Goal: Task Accomplishment & Management: Complete application form

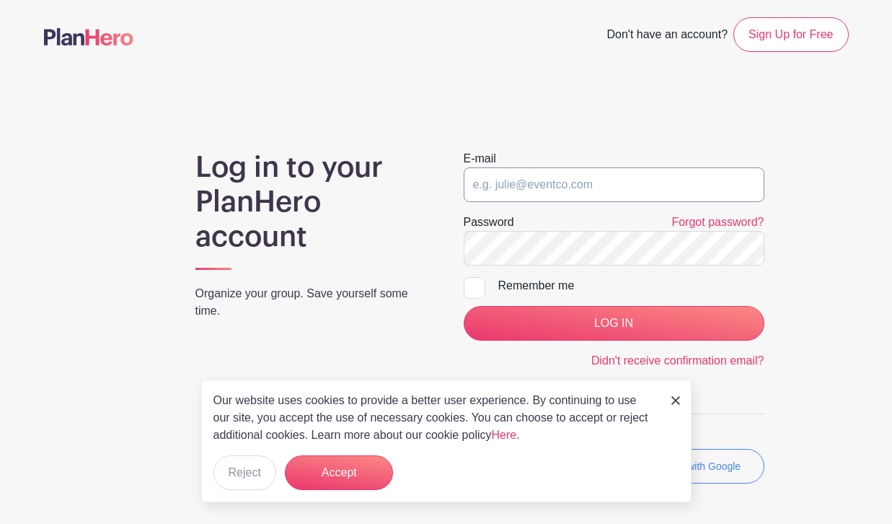
type input "hannah.johnston@drybarshops.com"
click at [614, 323] on input "LOG IN" at bounding box center [614, 323] width 301 height 35
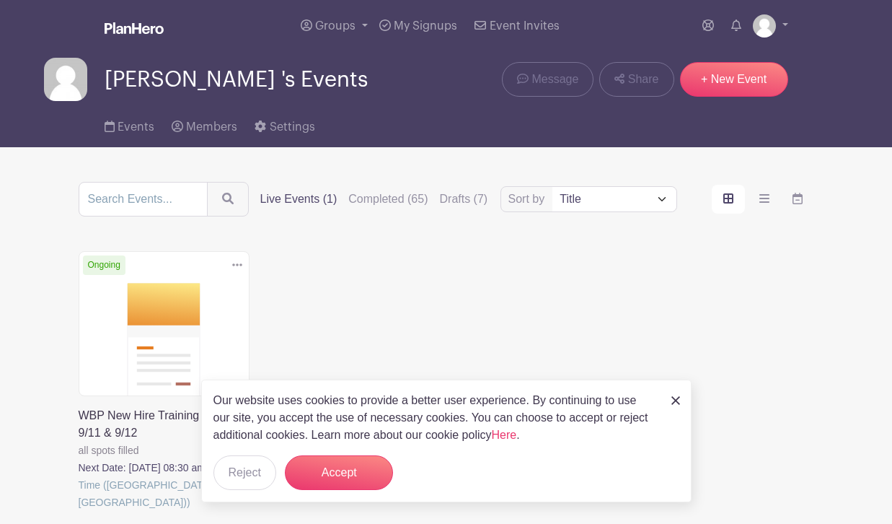
click at [676, 402] on img at bounding box center [675, 400] width 9 height 9
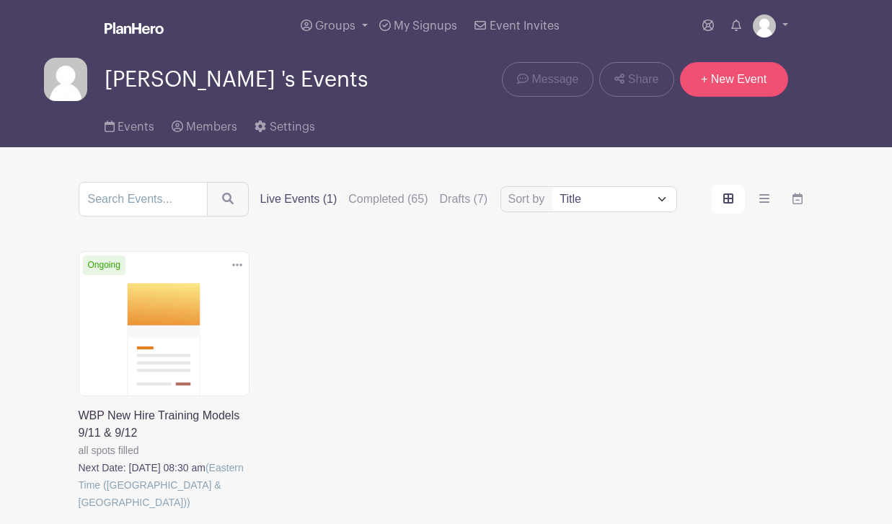
click at [750, 84] on link "+ New Event" at bounding box center [734, 79] width 108 height 35
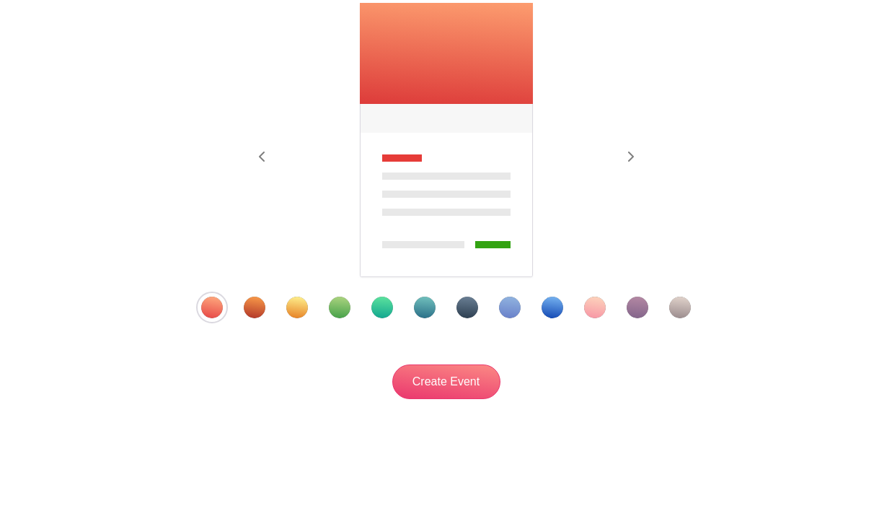
scroll to position [234, 0]
click at [291, 314] on div "Template 3" at bounding box center [297, 307] width 22 height 22
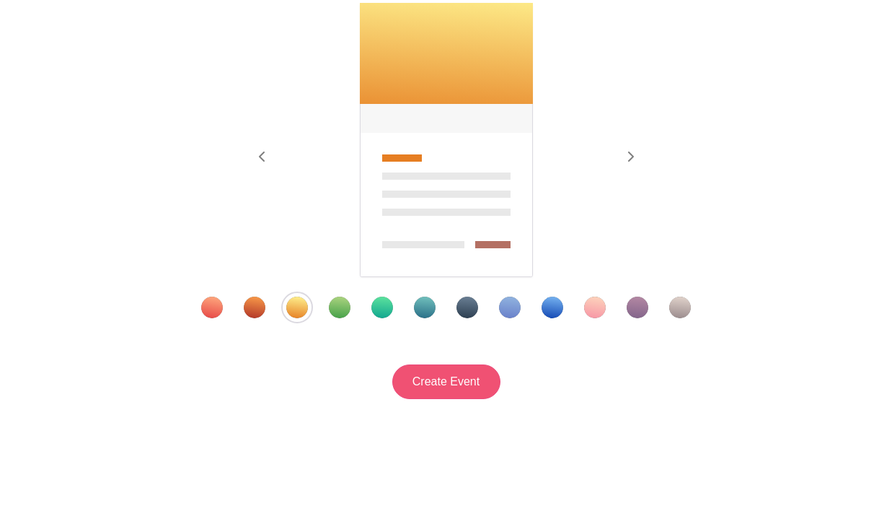
click at [442, 387] on input "Create Event" at bounding box center [446, 381] width 108 height 35
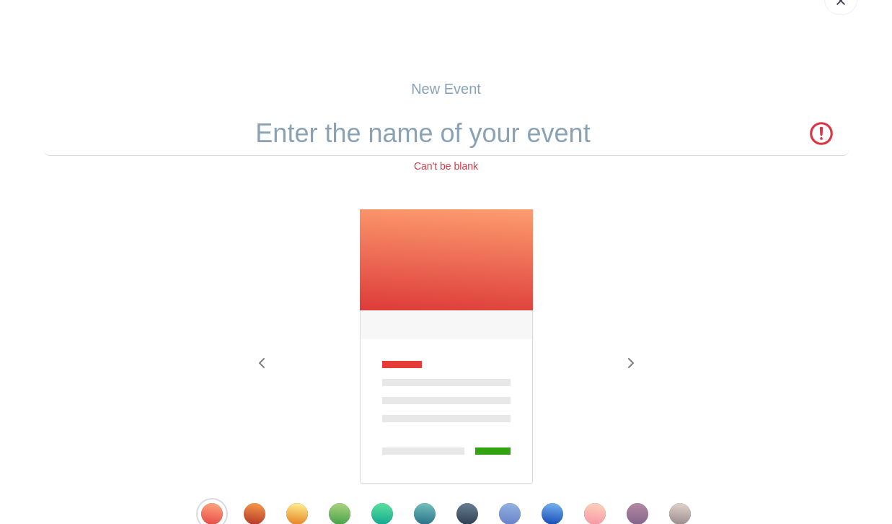
scroll to position [0, 0]
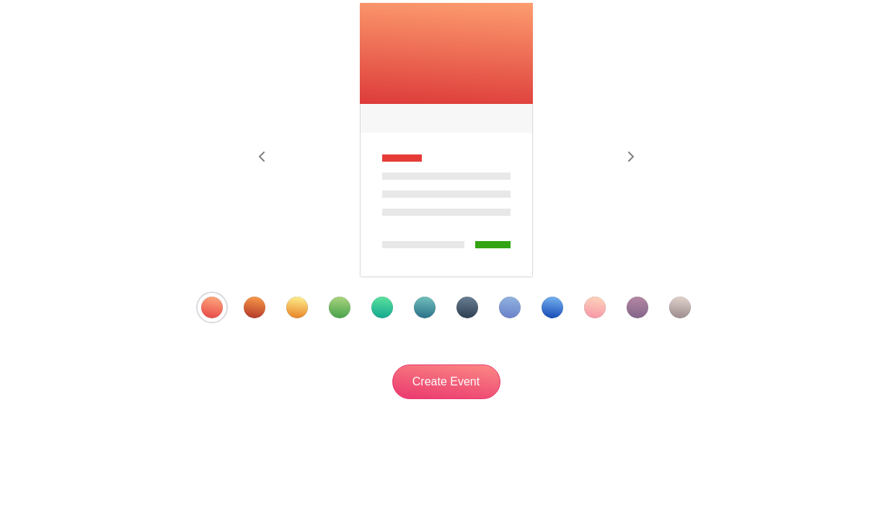
click at [303, 304] on div "Template 3" at bounding box center [297, 307] width 22 height 22
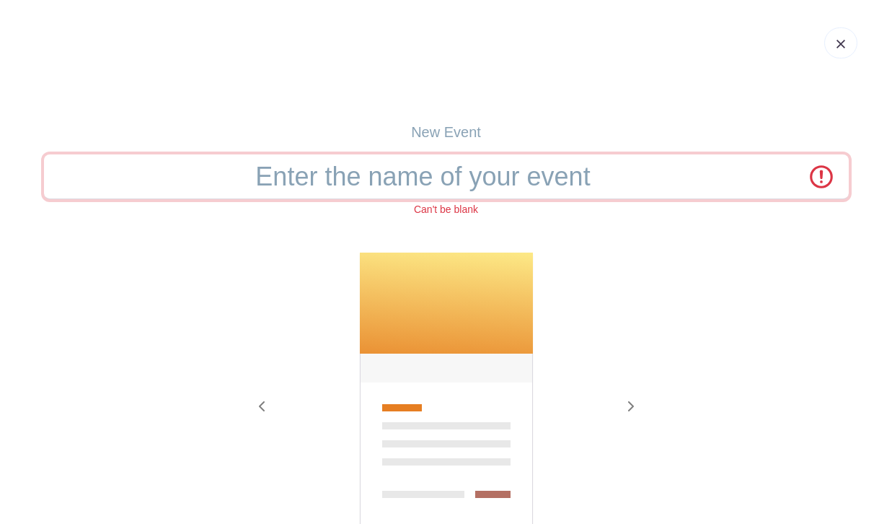
click at [412, 186] on input "text" at bounding box center [446, 176] width 805 height 45
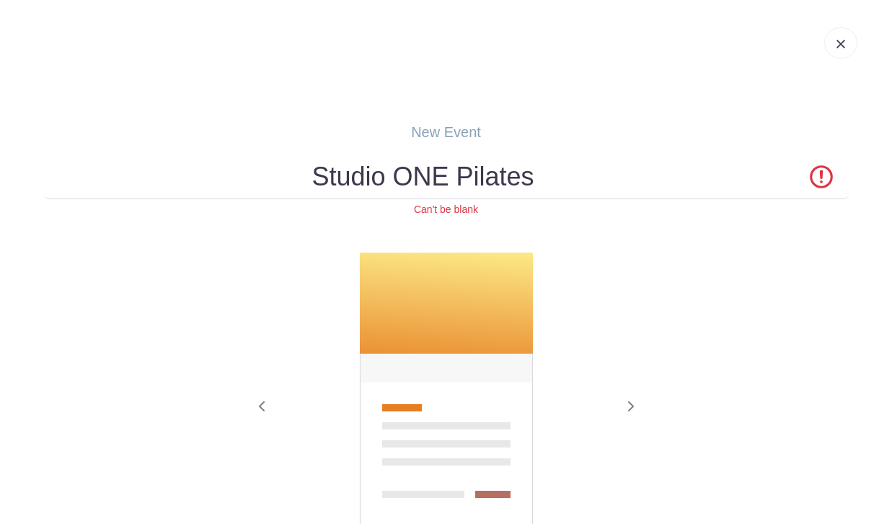
click at [544, 231] on form "Studio ONE Pilates Can't be blank Previous Next" at bounding box center [446, 401] width 805 height 494
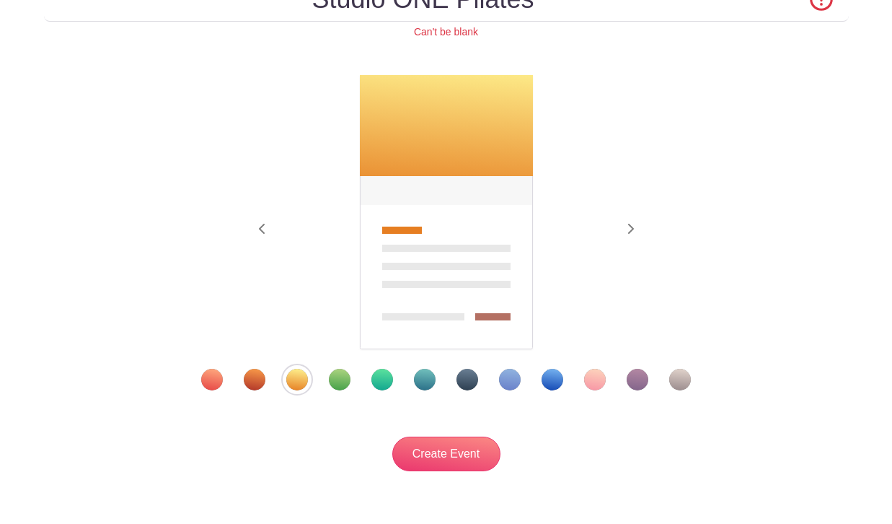
scroll to position [49, 0]
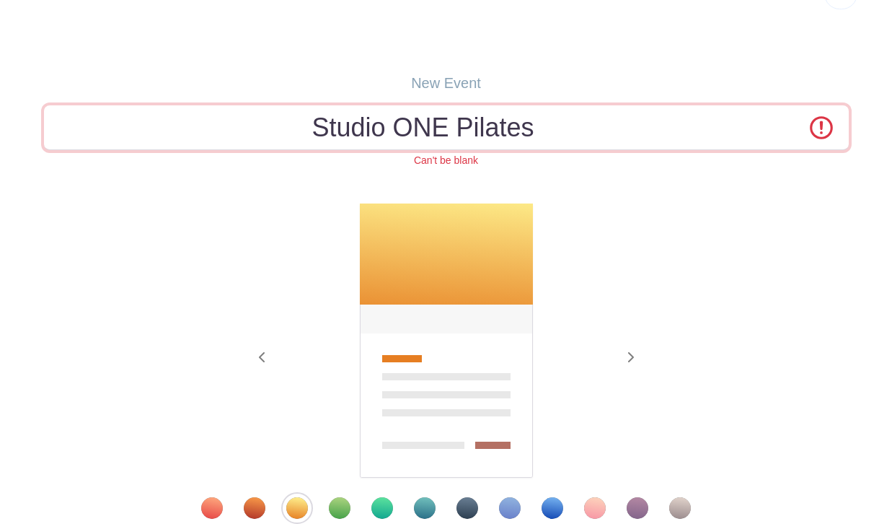
click at [560, 143] on input "Studio ONE Pilates" at bounding box center [446, 127] width 805 height 45
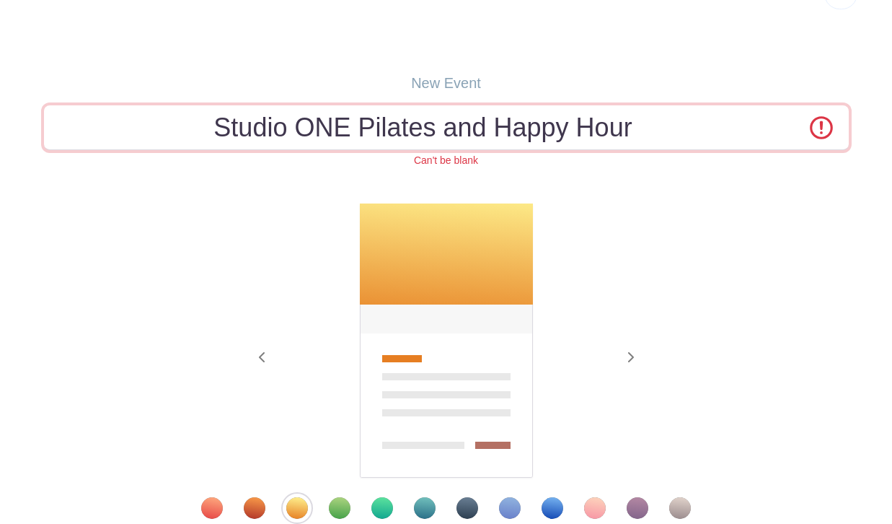
click at [481, 123] on input "Studio ONE Pilates and Happy Hour" at bounding box center [446, 127] width 805 height 45
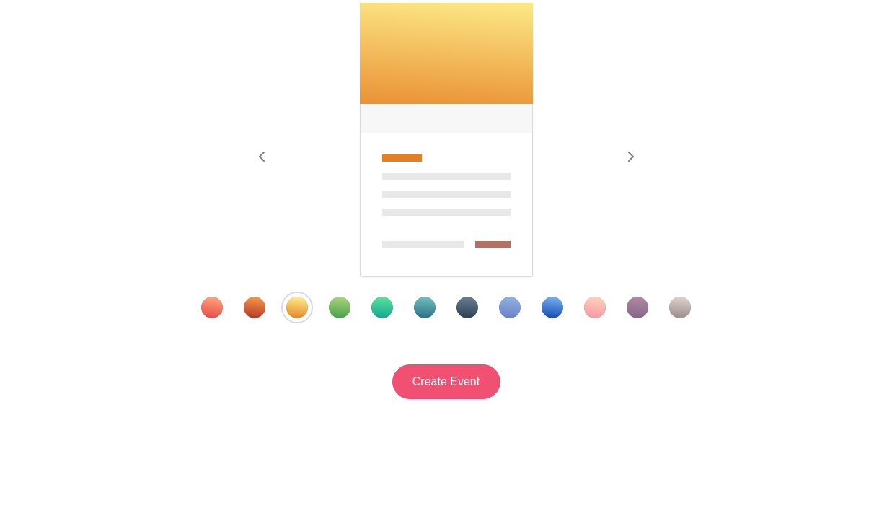
scroll to position [252, 0]
type input "Studio ONE Pilates & Happy Hour"
click at [466, 394] on input "Create Event" at bounding box center [446, 381] width 108 height 35
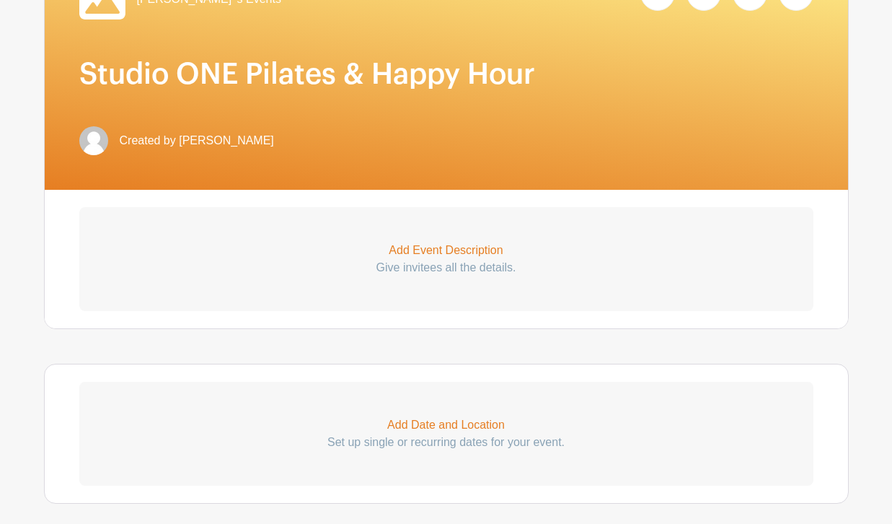
scroll to position [283, 0]
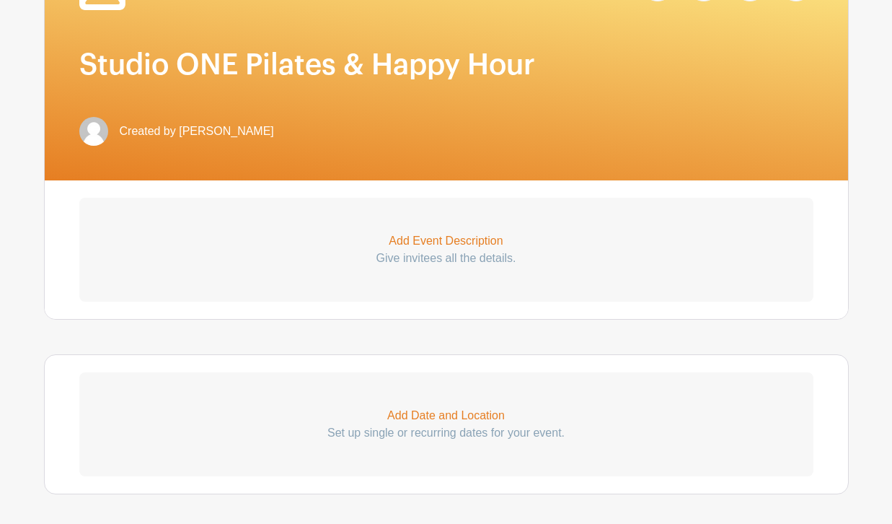
click at [446, 242] on p "Add Event Description" at bounding box center [446, 240] width 734 height 17
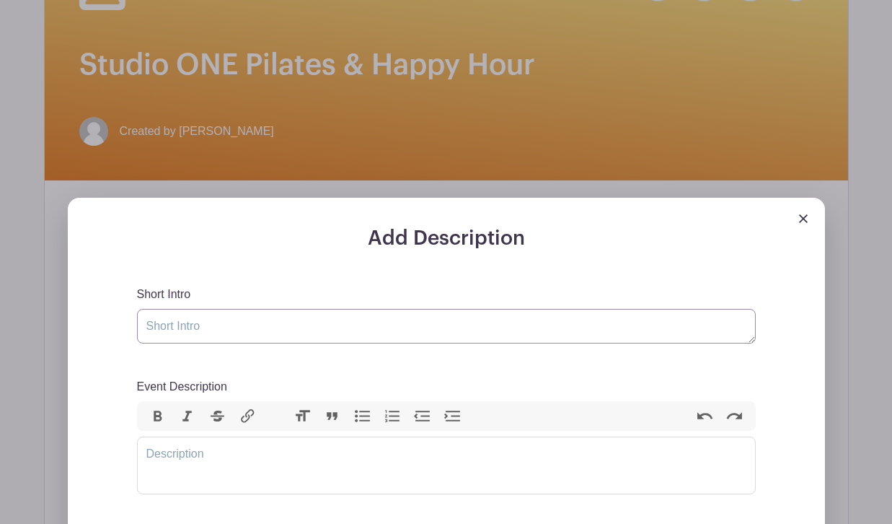
click at [290, 328] on textarea "Short Intro" at bounding box center [446, 326] width 619 height 35
type textarea "Drybar Cleveland Outing!"
click at [226, 475] on trix-editor "Event Description" at bounding box center [446, 465] width 619 height 58
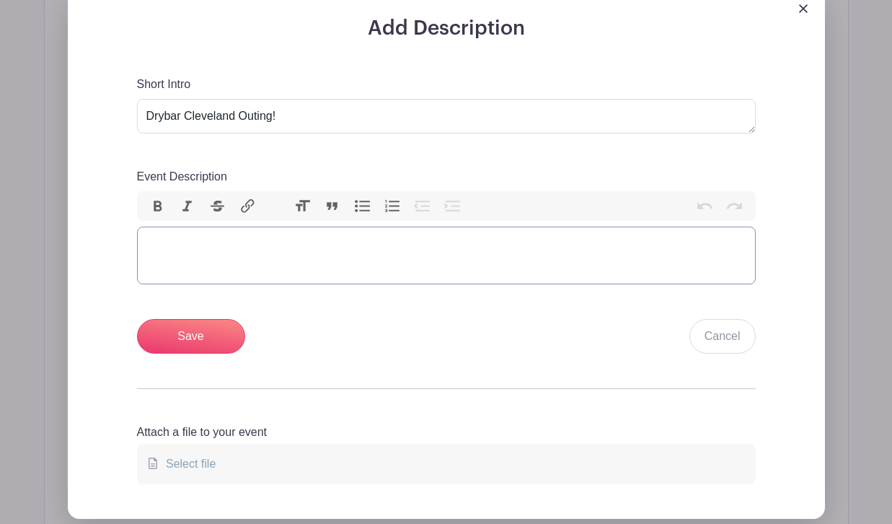
paste trix-editor "<div>We’re teaming up with Studio ONE Pilates for a special Drybar outing! ✨<br…"
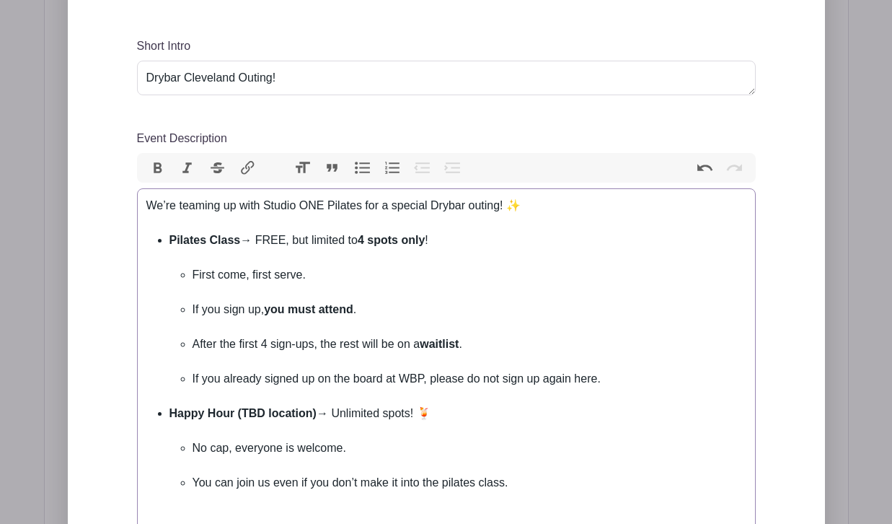
scroll to position [531, 0]
click at [269, 255] on li "Pilates Class → FREE, but limited to 4 spots only ! First come, first serve. If…" at bounding box center [457, 317] width 577 height 173
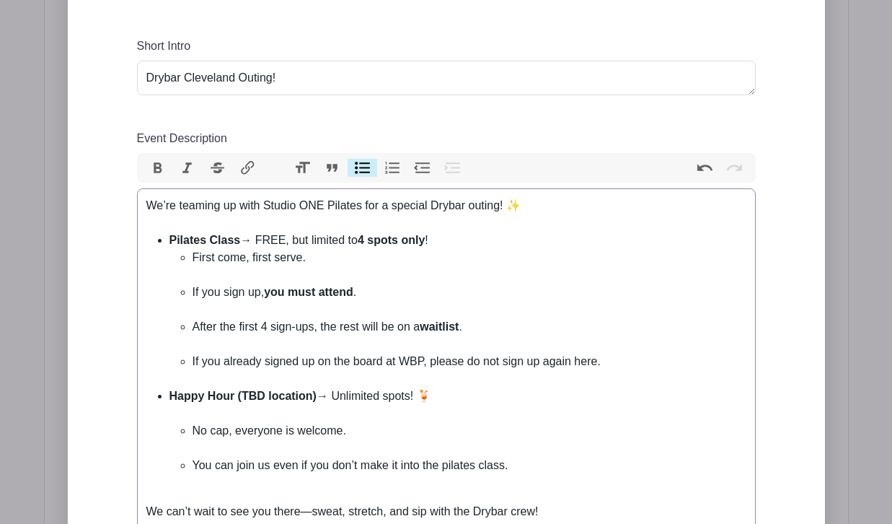
click at [273, 278] on li "First come, first serve." at bounding box center [470, 266] width 554 height 35
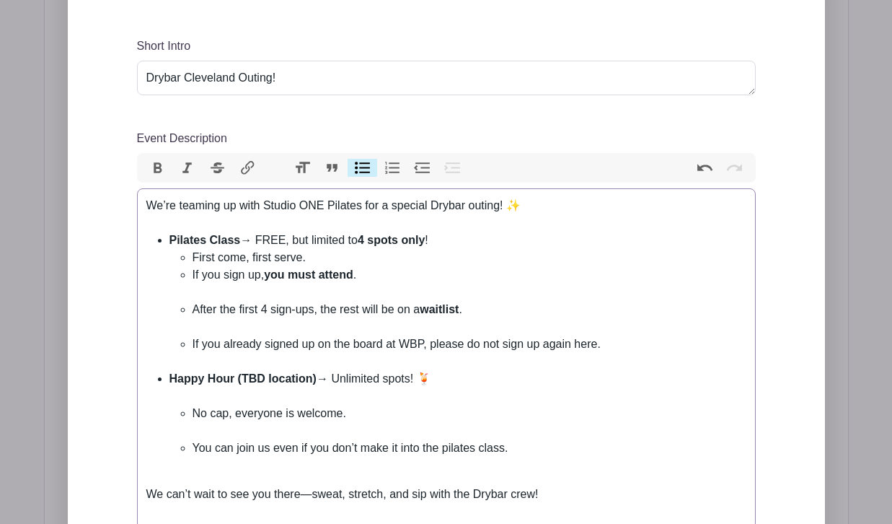
click at [275, 293] on li "If you sign up, you must attend ." at bounding box center [470, 283] width 554 height 35
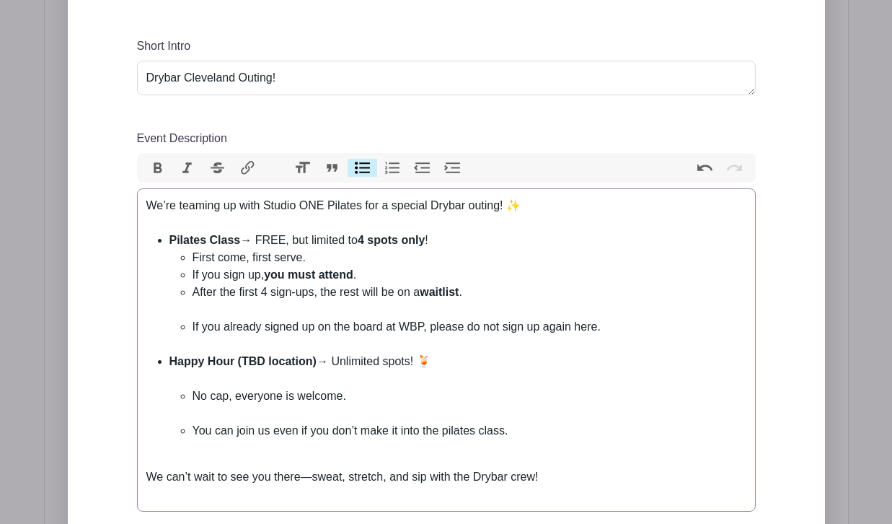
click at [273, 302] on li "After the first 4 sign-ups, the rest will be on a waitlist ." at bounding box center [470, 300] width 554 height 35
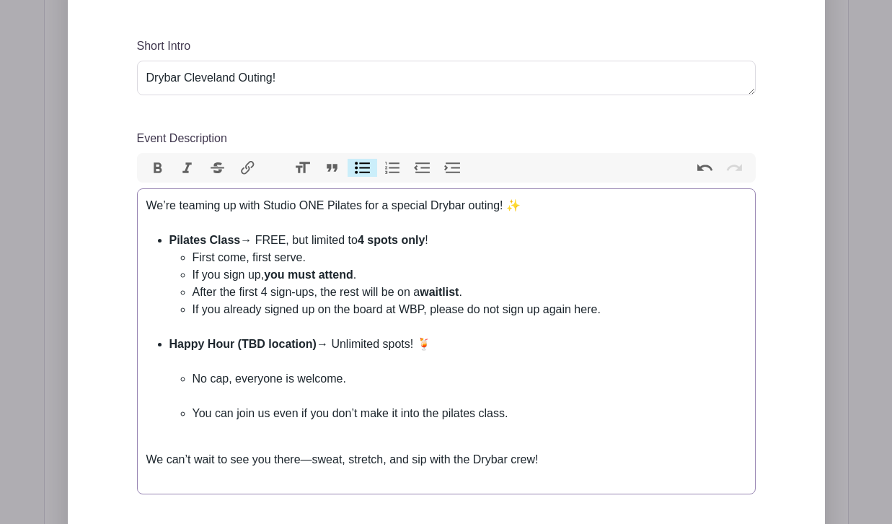
click at [277, 368] on li "Happy Hour (TBD location) → Unlimited spots! 🍹 No cap, everyone is welcome. You…" at bounding box center [457, 387] width 577 height 104
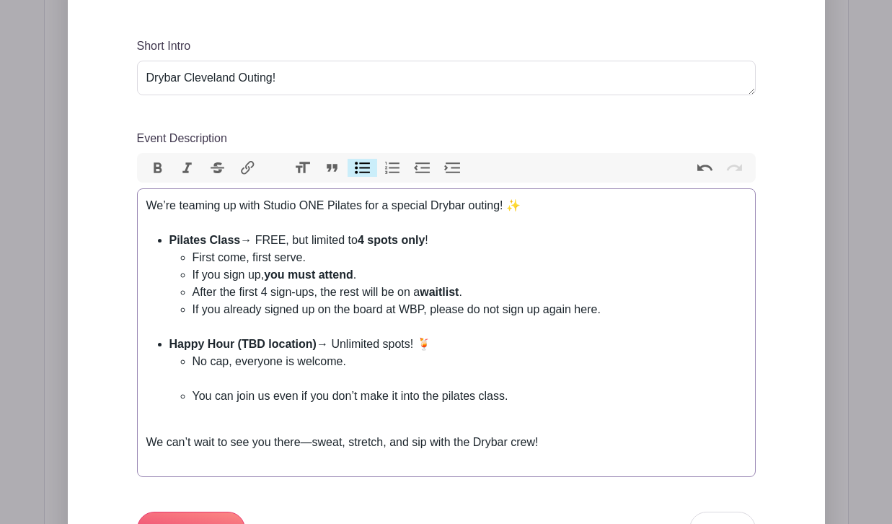
click at [275, 378] on li "No cap, everyone is welcome." at bounding box center [470, 370] width 554 height 35
type trix-editor "<div>We’re teaming up with Studio ONE Pilates for a special Drybar outing! ✨<br…"
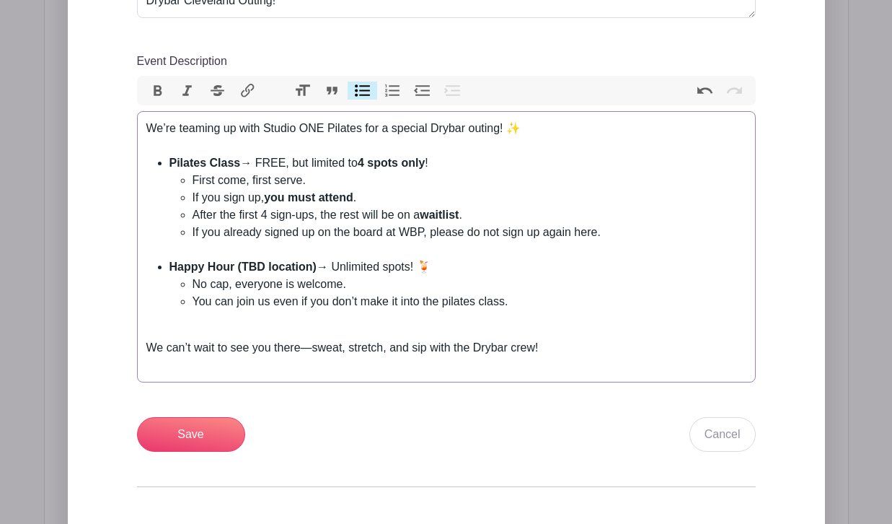
scroll to position [614, 0]
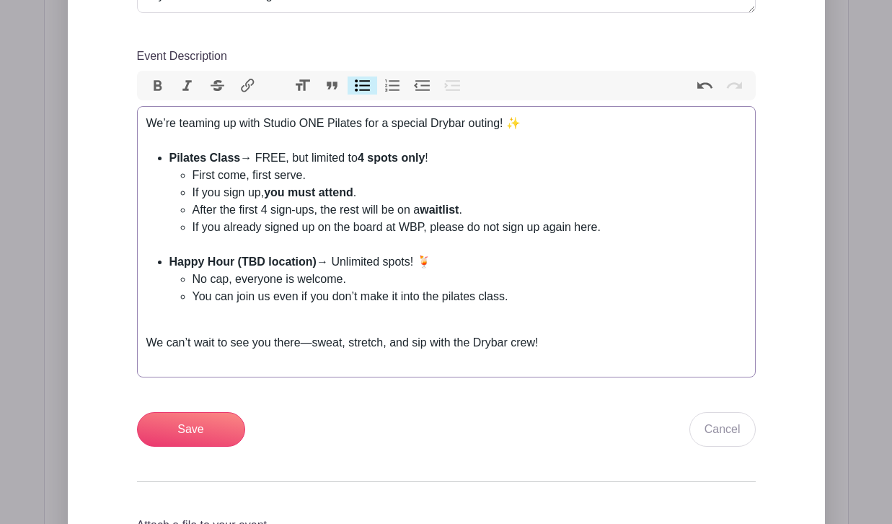
click at [283, 333] on trix-editor "We’re teaming up with Studio ONE Pilates for a special Drybar outing! ✨ Pilates…" at bounding box center [446, 241] width 619 height 271
click at [283, 322] on li "You can join us even if you don’t make it into the pilates class." at bounding box center [470, 305] width 554 height 35
click at [197, 423] on input "Save" at bounding box center [191, 429] width 108 height 35
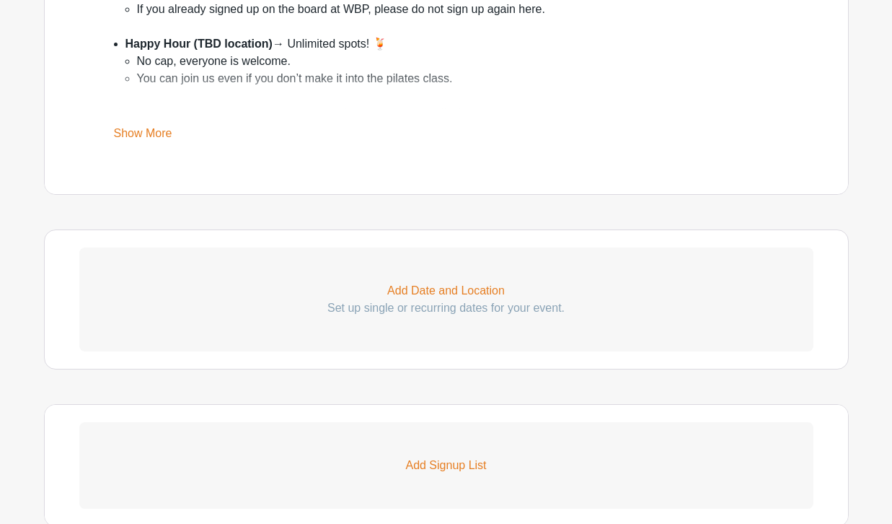
scroll to position [823, 0]
click at [471, 293] on p "Add Date and Location" at bounding box center [446, 290] width 734 height 17
select select "8"
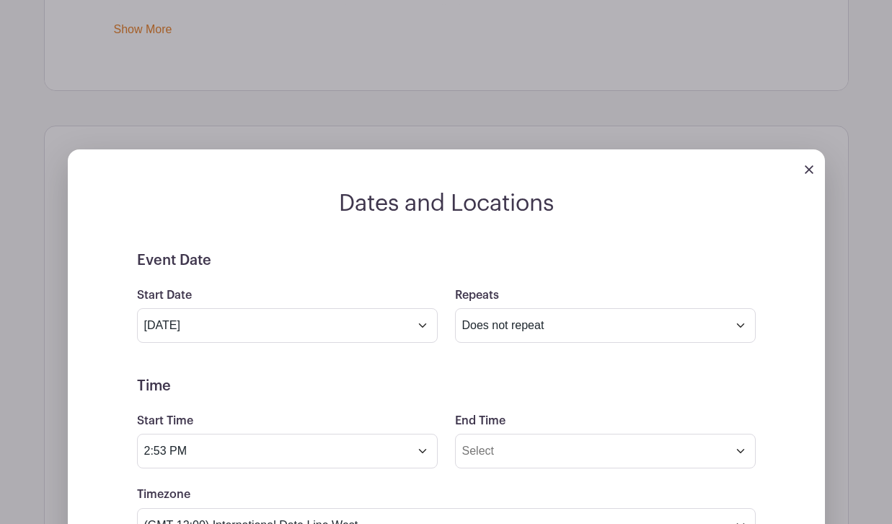
scroll to position [1113, 0]
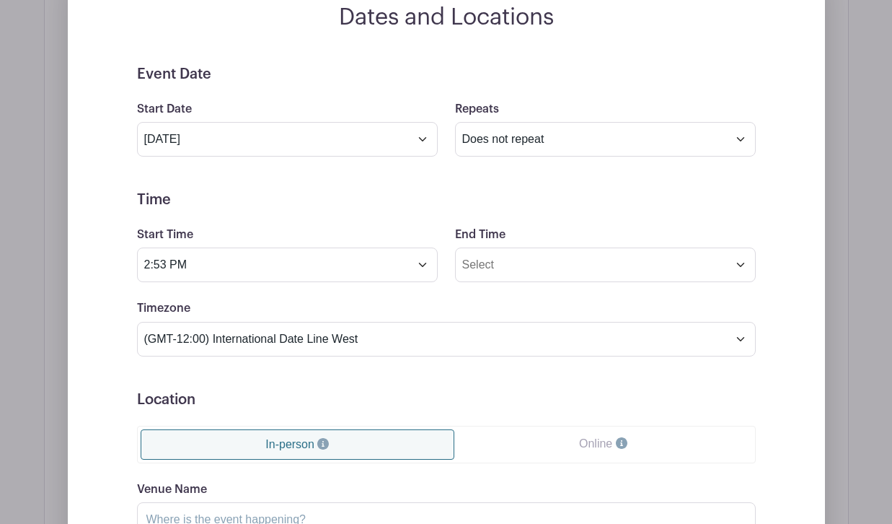
click at [395, 122] on div "Start Date Sep 13 2025" at bounding box center [287, 128] width 318 height 56
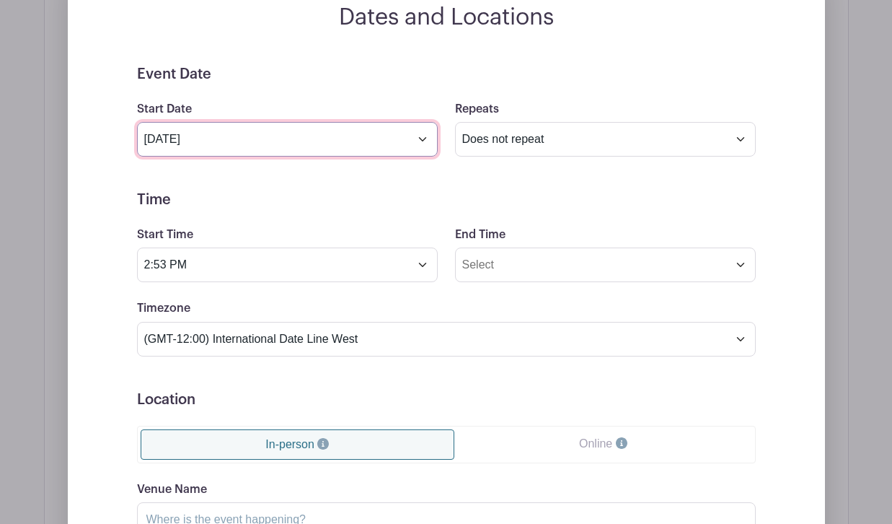
click at [394, 143] on input "Sep 13 2025" at bounding box center [287, 139] width 301 height 35
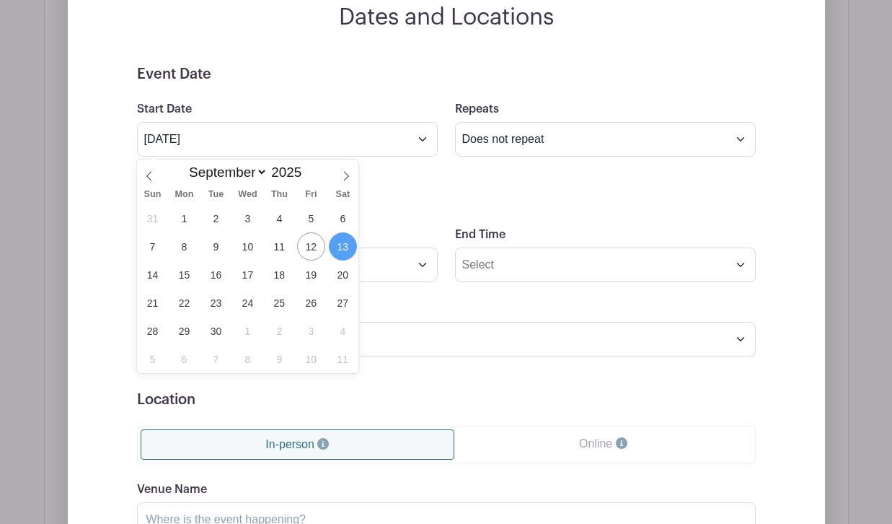
click at [133, 299] on div "Event Date Start Date Sep 13 2025 Repeats Does not repeat Daily Weekly Monthly …" at bounding box center [446, 390] width 688 height 649
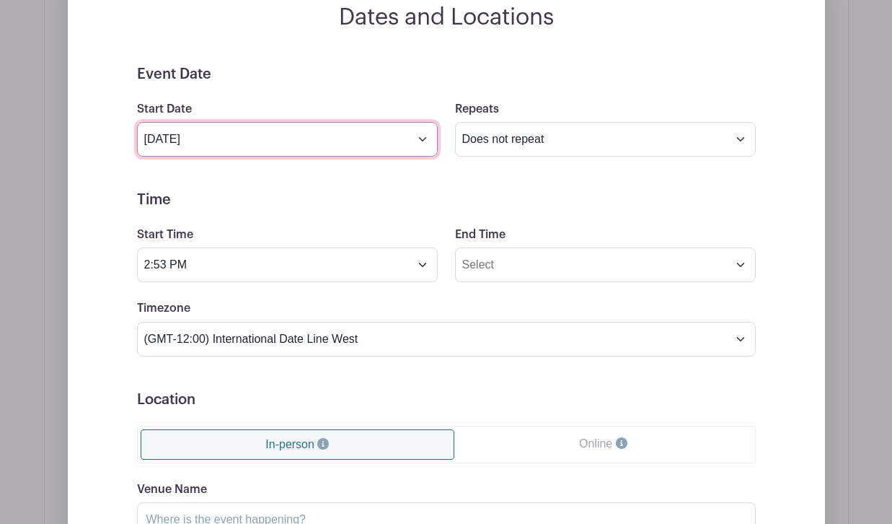
click at [314, 124] on input "Sep 13 2025" at bounding box center [287, 139] width 301 height 35
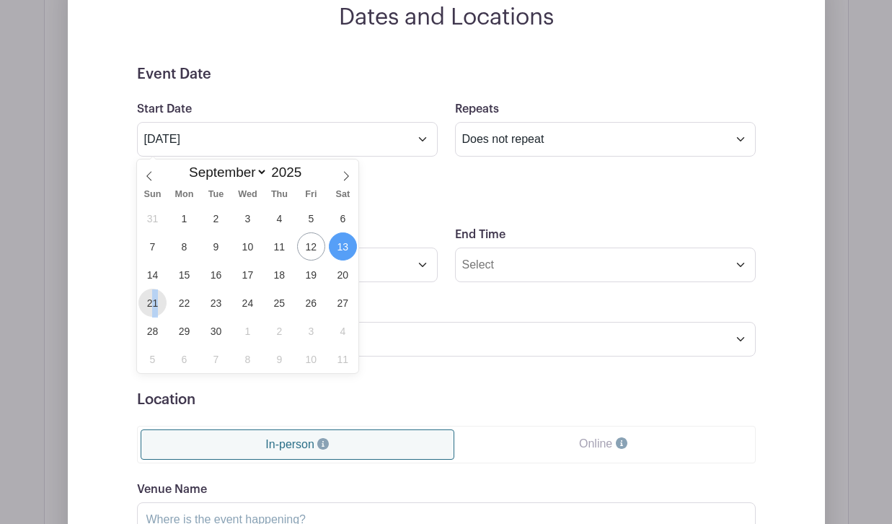
click at [153, 308] on span "21" at bounding box center [152, 302] width 28 height 28
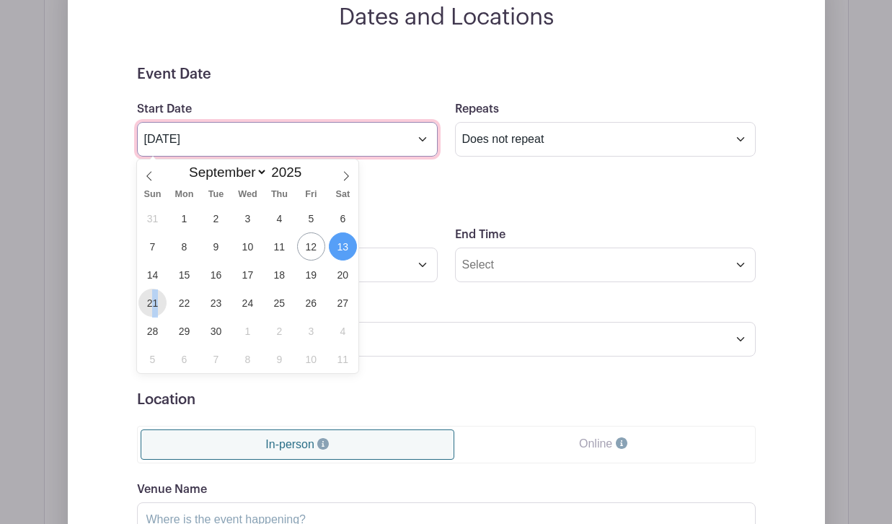
type input "Sep 21 2025"
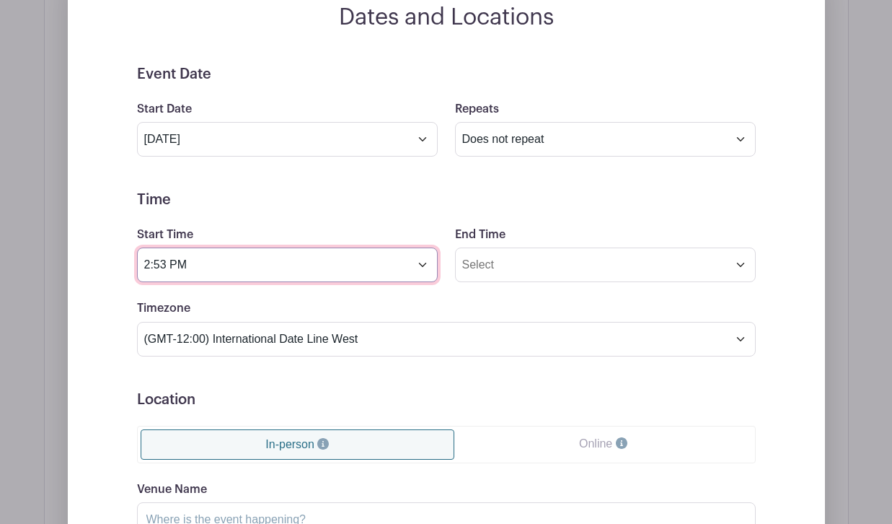
click at [272, 265] on input "2:53 PM" at bounding box center [287, 264] width 301 height 35
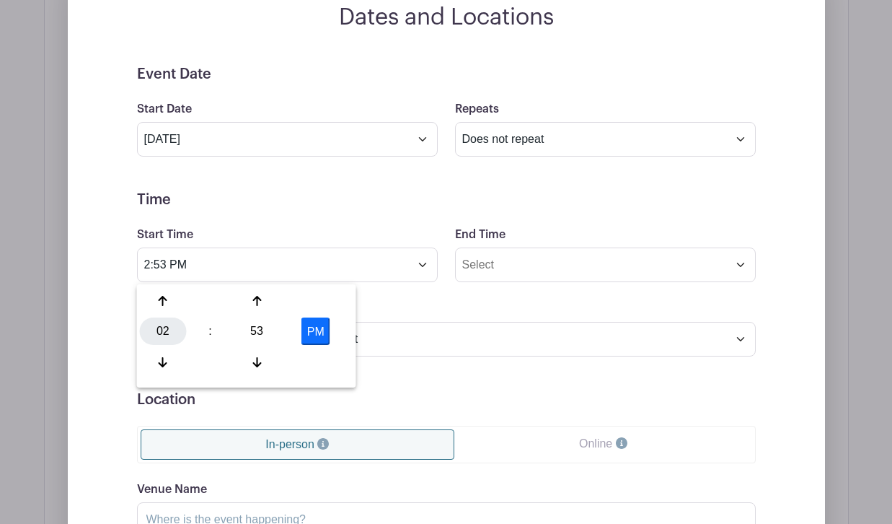
click at [180, 325] on div "02" at bounding box center [163, 330] width 47 height 27
click at [168, 337] on div "04" at bounding box center [164, 330] width 48 height 27
click at [252, 340] on div "53" at bounding box center [257, 330] width 47 height 27
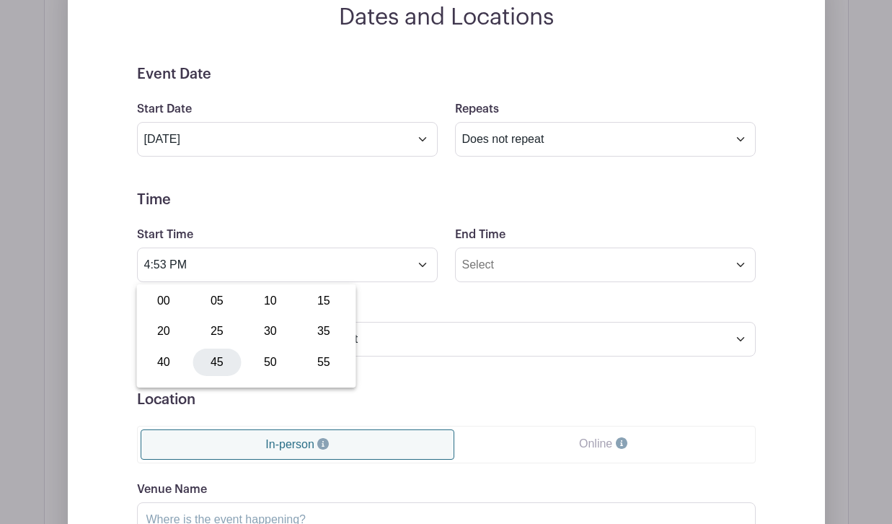
click at [208, 356] on div "45" at bounding box center [217, 361] width 48 height 27
type input "4:45 PM"
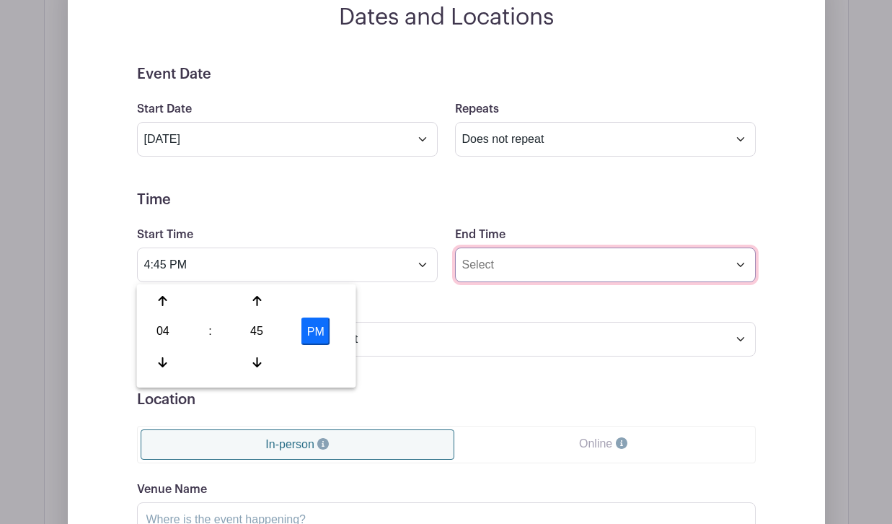
click at [486, 273] on input "End Time" at bounding box center [605, 264] width 301 height 35
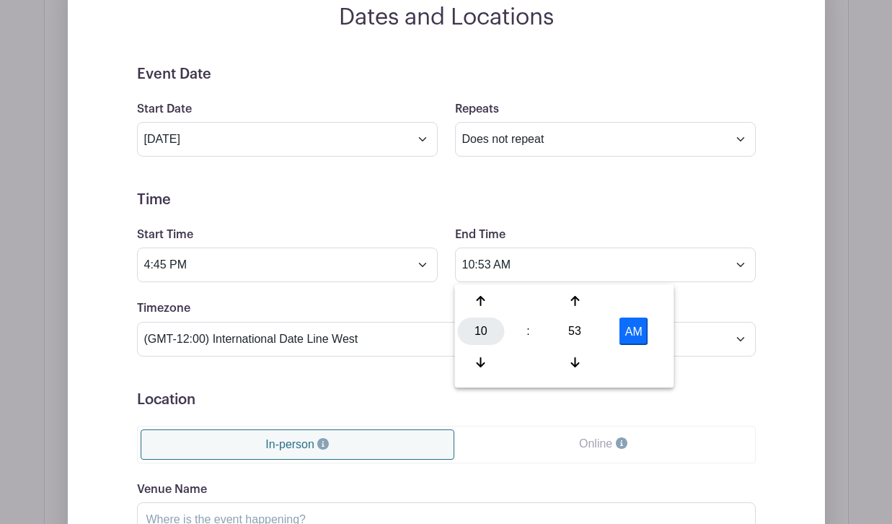
click at [478, 332] on div "10" at bounding box center [481, 330] width 47 height 27
click at [532, 337] on div "05" at bounding box center [535, 330] width 48 height 27
click at [567, 330] on div "53" at bounding box center [575, 330] width 47 height 27
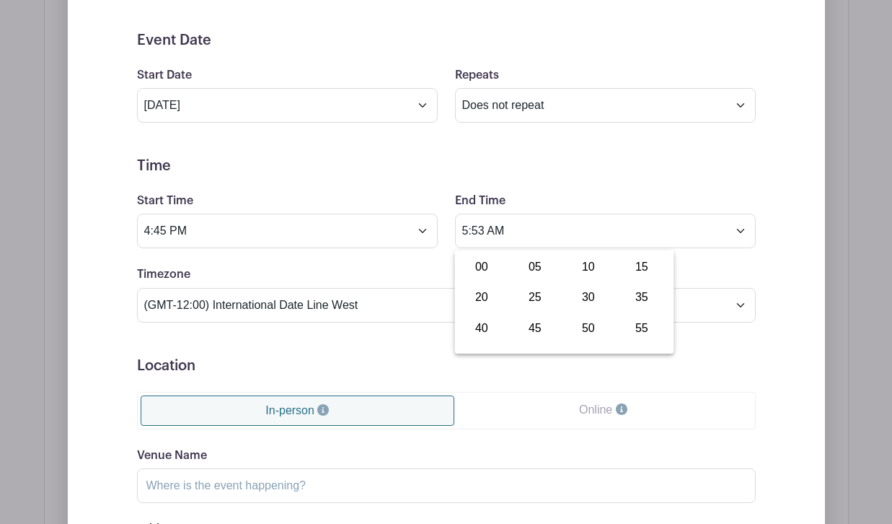
scroll to position [1151, 0]
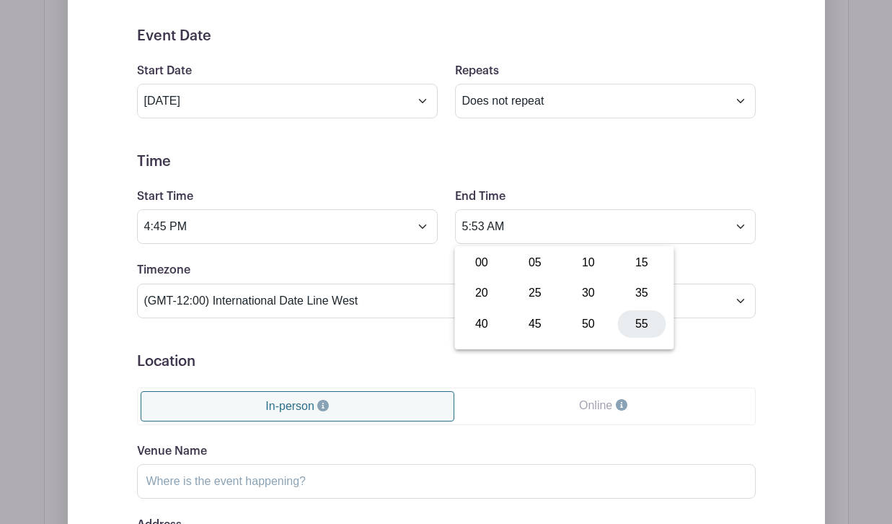
click at [646, 330] on div "55" at bounding box center [642, 323] width 48 height 27
click at [662, 188] on form "Event Date Start Date Sep 21 2025 Repeats Does not repeat Daily Weekly Monthly …" at bounding box center [446, 351] width 619 height 649
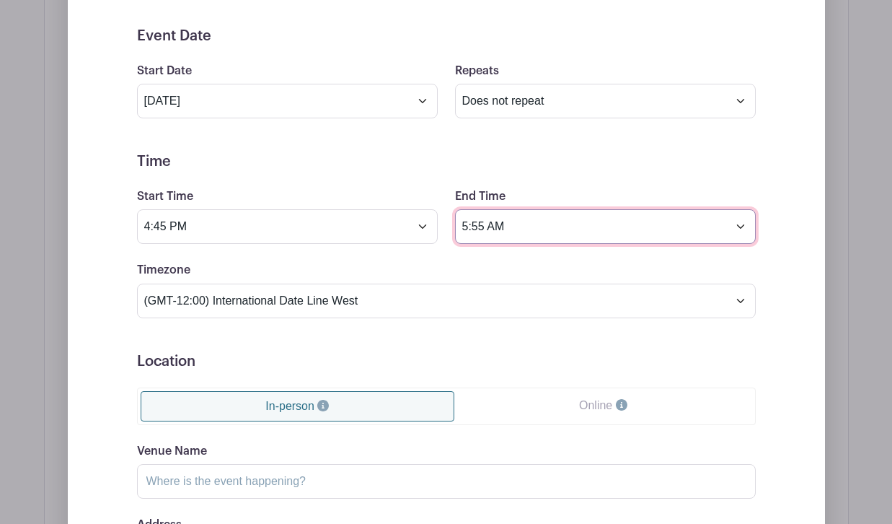
click at [594, 229] on input "5:55 AM" at bounding box center [605, 226] width 301 height 35
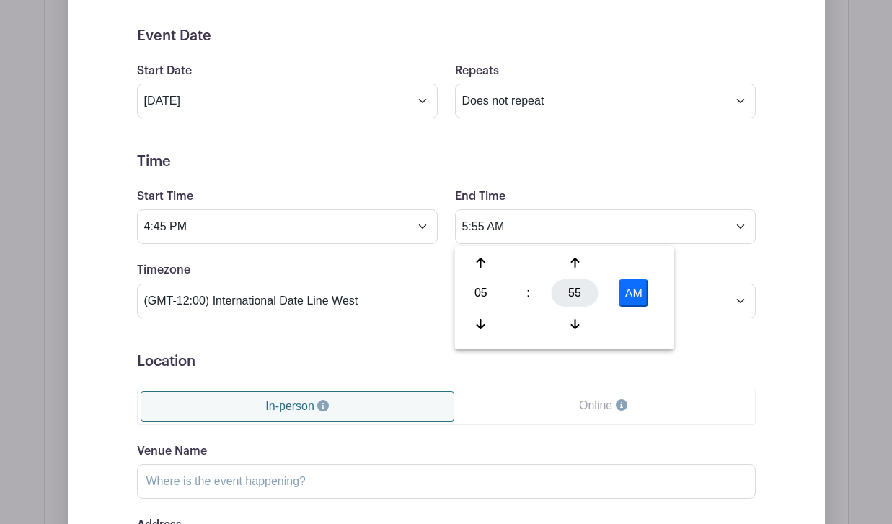
click at [574, 284] on div "55" at bounding box center [575, 292] width 47 height 27
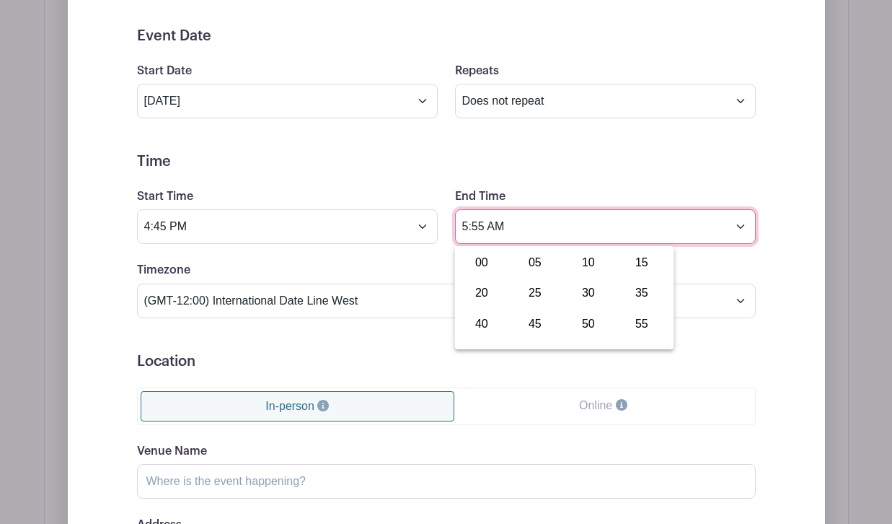
click at [575, 232] on input "5:55 AM" at bounding box center [605, 226] width 301 height 35
click at [640, 237] on input "5:55 AM" at bounding box center [605, 226] width 301 height 35
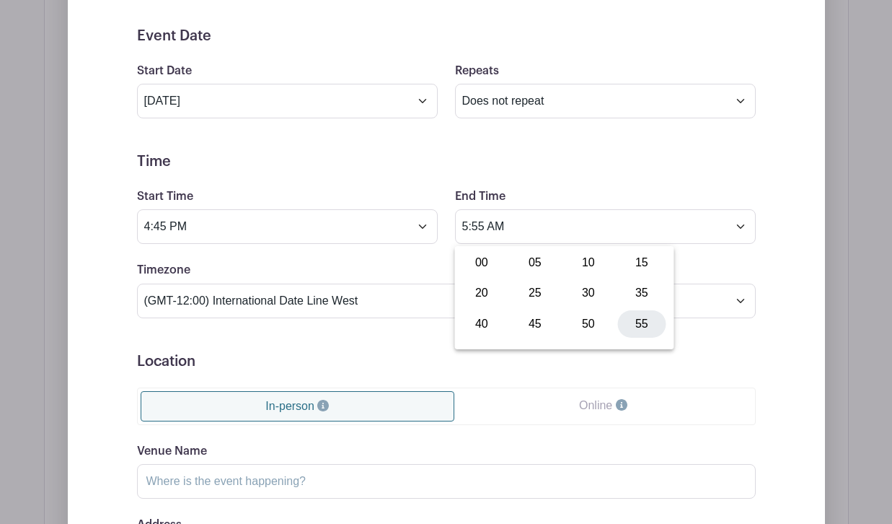
click at [649, 322] on div "55" at bounding box center [642, 323] width 48 height 27
click at [559, 294] on div "55" at bounding box center [575, 292] width 47 height 27
click at [538, 326] on div "45" at bounding box center [535, 323] width 48 height 27
click at [631, 290] on button "AM" at bounding box center [633, 292] width 29 height 27
type input "5:45 PM"
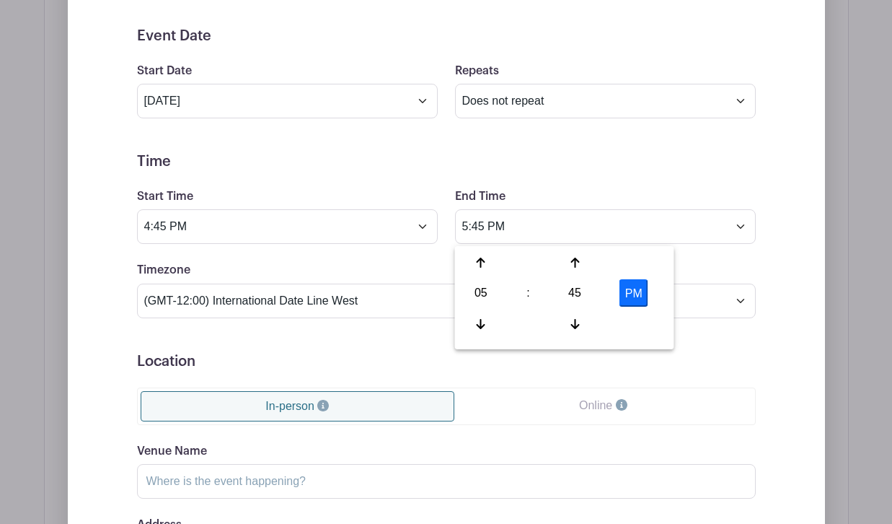
click at [667, 185] on form "Event Date Start Date Sep 21 2025 Repeats Does not repeat Daily Weekly Monthly …" at bounding box center [446, 351] width 619 height 649
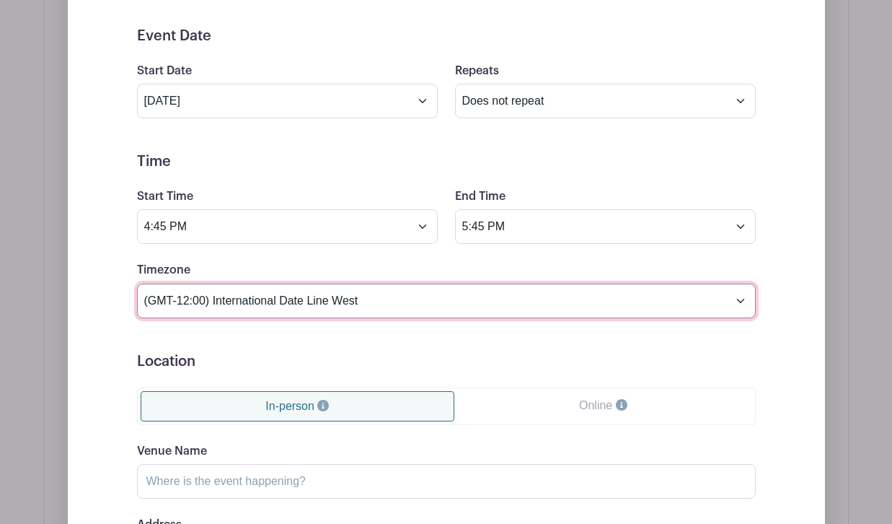
select select "Eastern Time (US & Canada)"
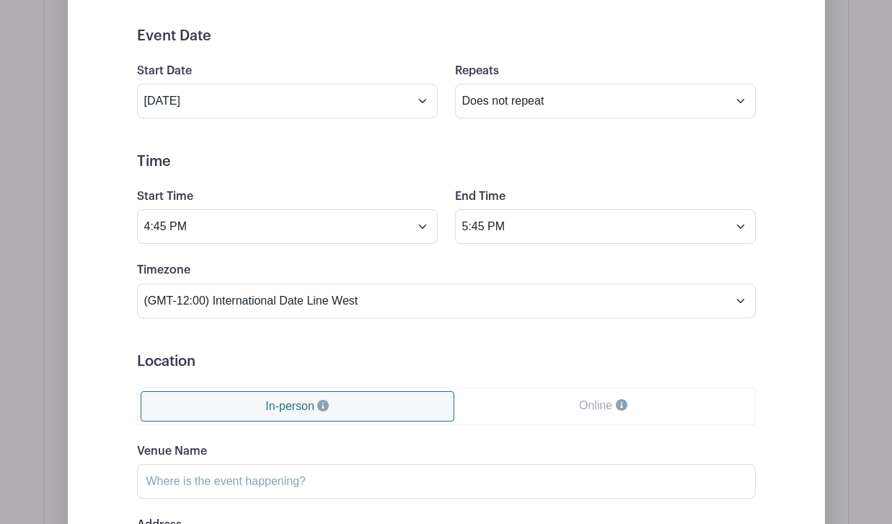
click at [359, 208] on div "Start Time 4:45 PM" at bounding box center [287, 215] width 318 height 56
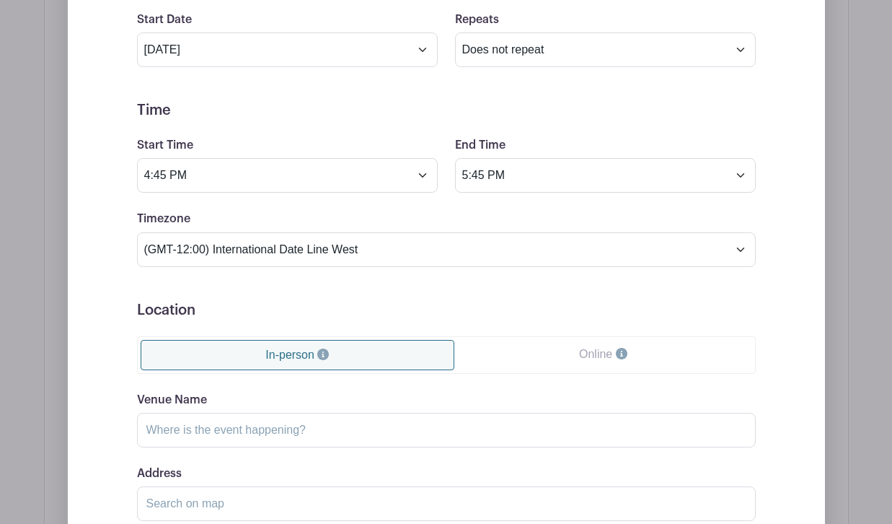
scroll to position [1219, 0]
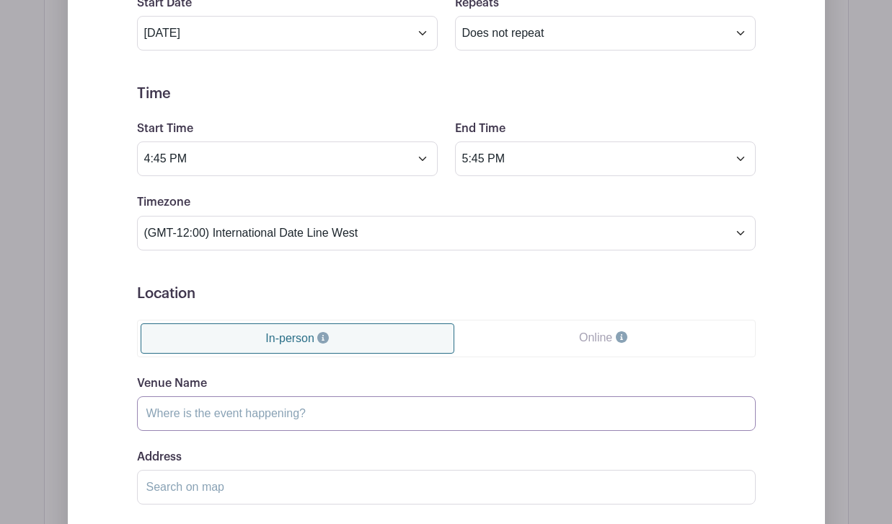
click at [301, 420] on input "Venue Name" at bounding box center [446, 413] width 619 height 35
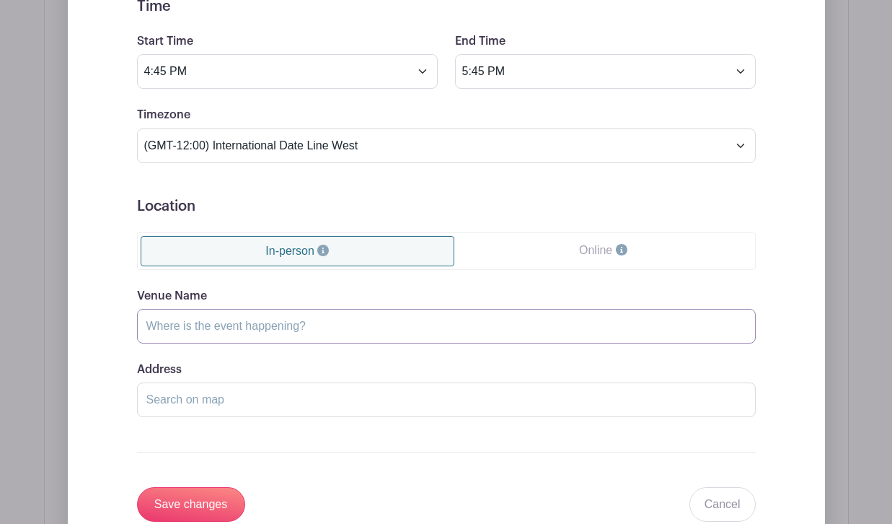
scroll to position [1337, 0]
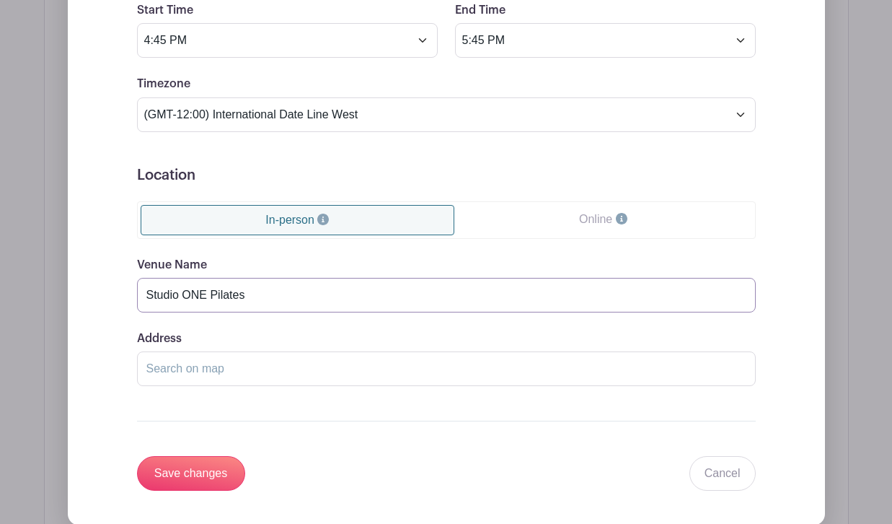
type input "Studio ONE Pilates"
click at [245, 370] on input "Address" at bounding box center [446, 368] width 619 height 35
paste input "650 Dover Center Rd Unit 31B, Bay Village, OH 44140"
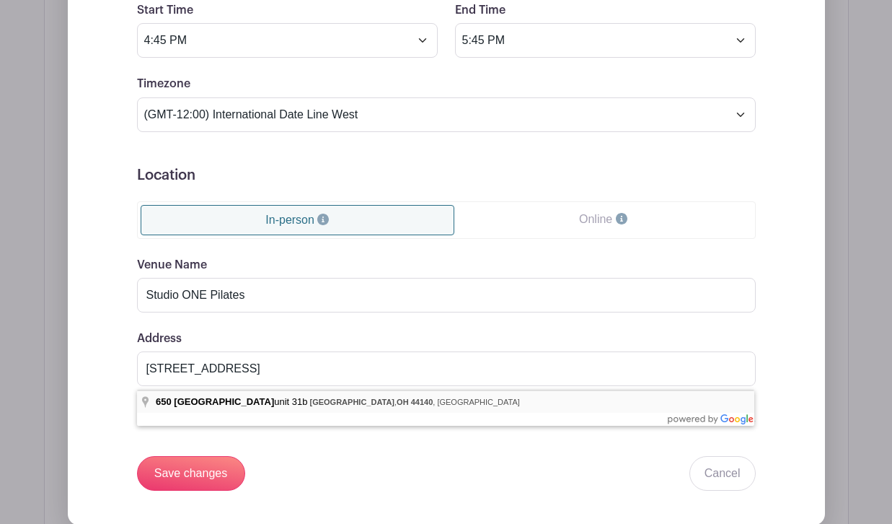
type input "650 Dover Center Rd unit 31b, Bay Village, OH 44140, USA"
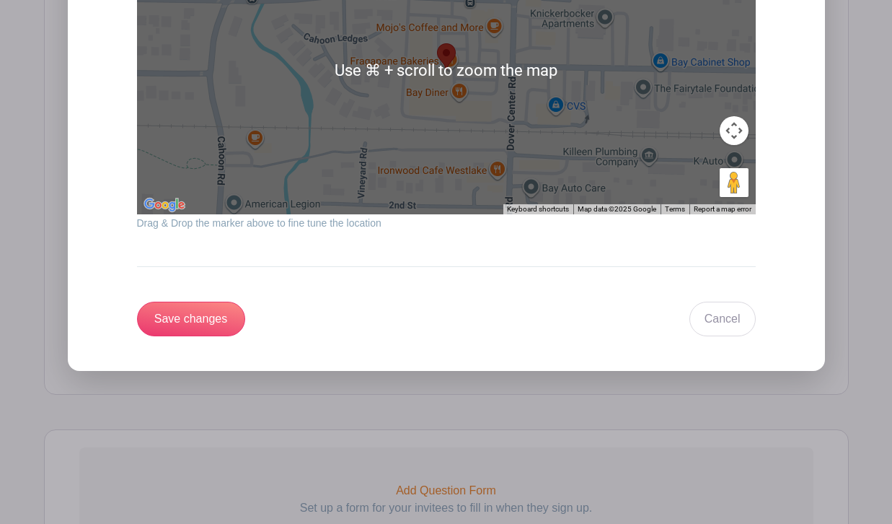
scroll to position [1823, 0]
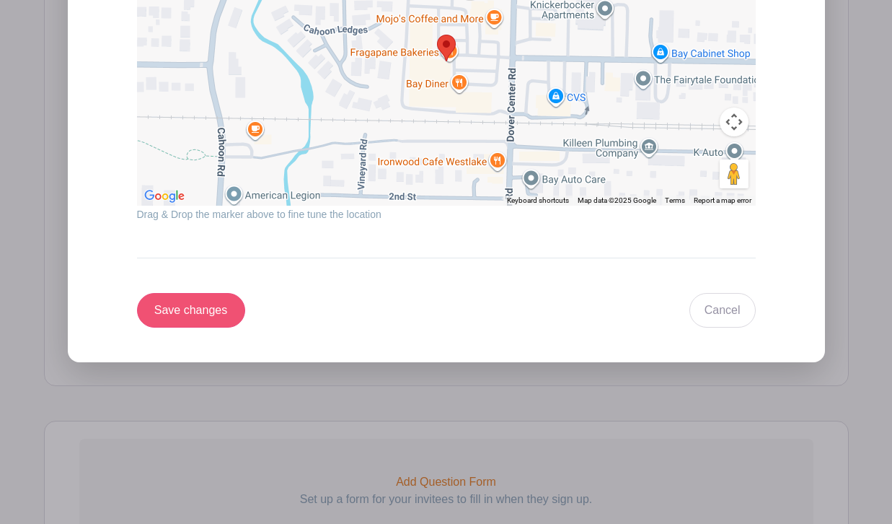
click at [208, 317] on input "Save changes" at bounding box center [191, 310] width 108 height 35
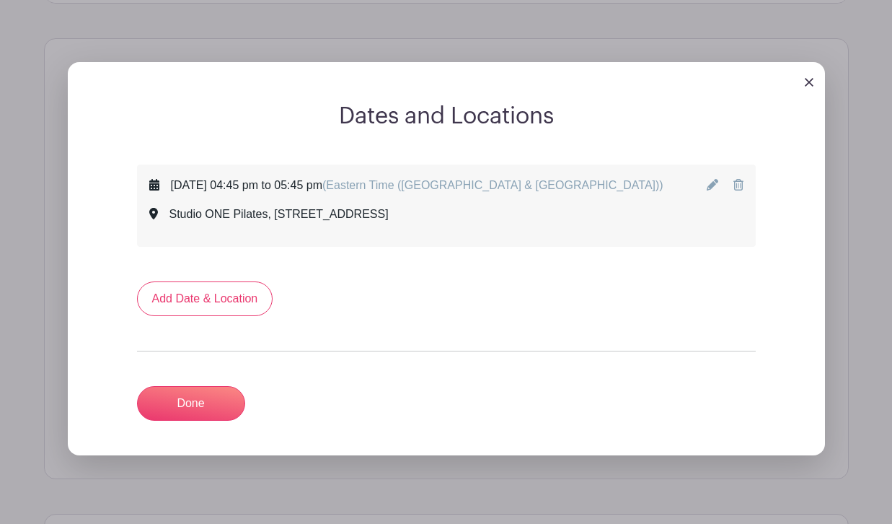
scroll to position [901, 0]
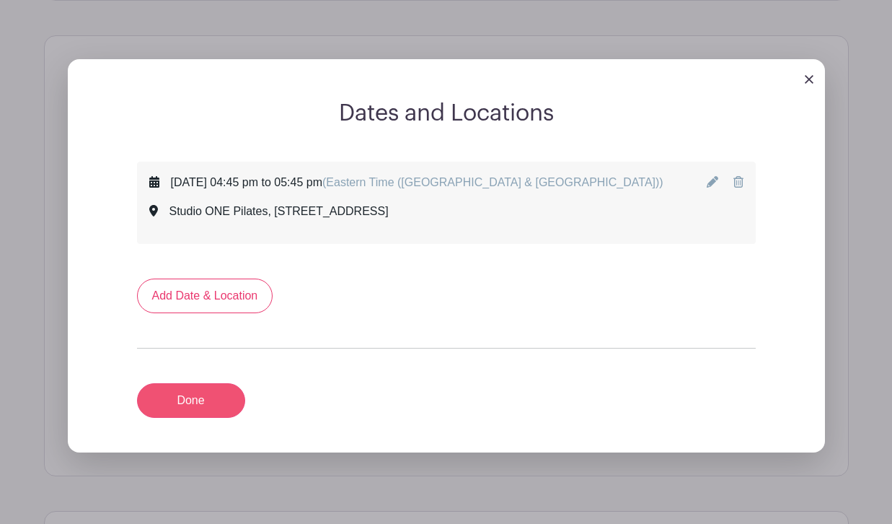
click at [213, 401] on link "Done" at bounding box center [191, 400] width 108 height 35
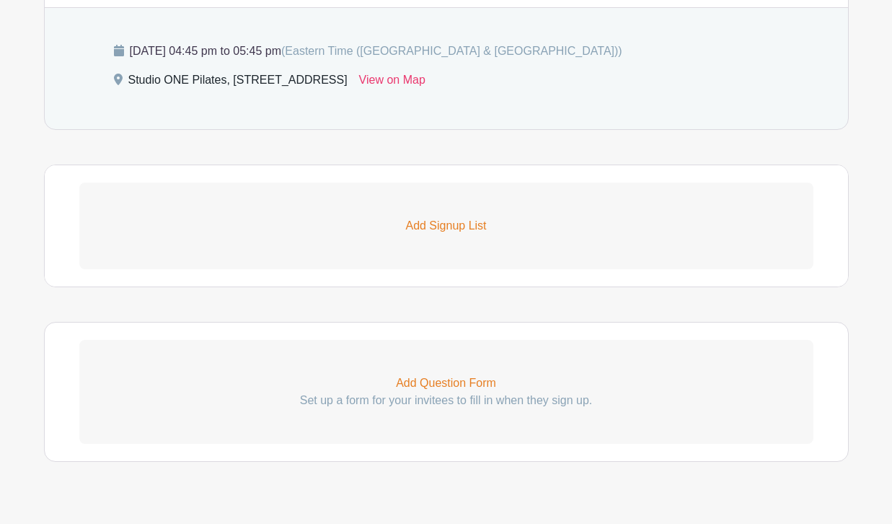
scroll to position [974, 0]
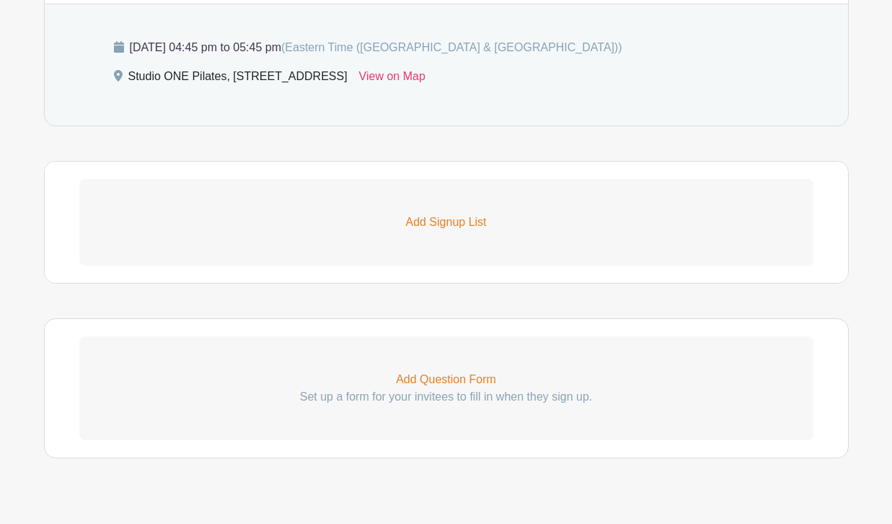
click at [415, 222] on p "Add Signup List" at bounding box center [446, 221] width 734 height 17
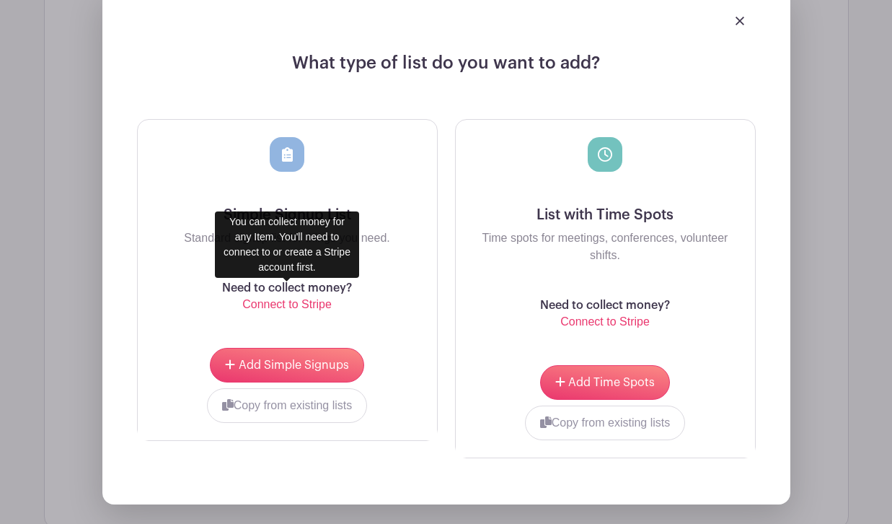
scroll to position [1206, 0]
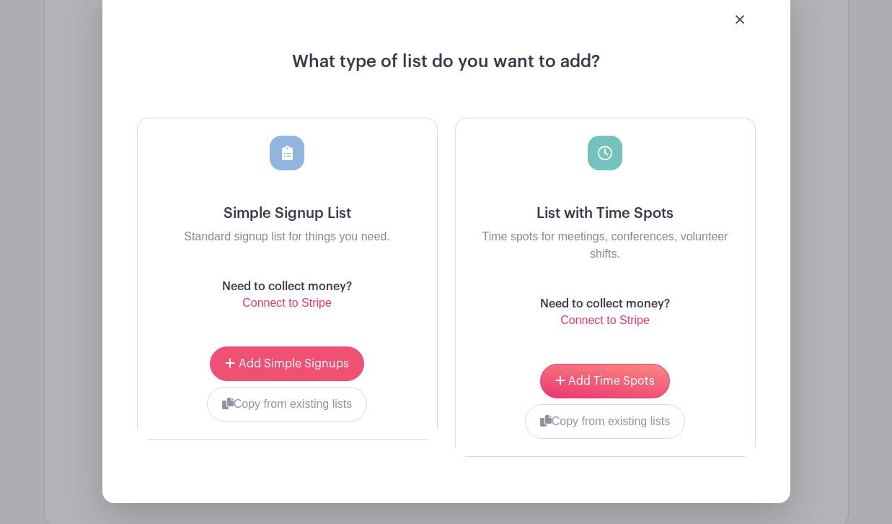
click at [324, 371] on button "Add Simple Signups" at bounding box center [287, 363] width 154 height 35
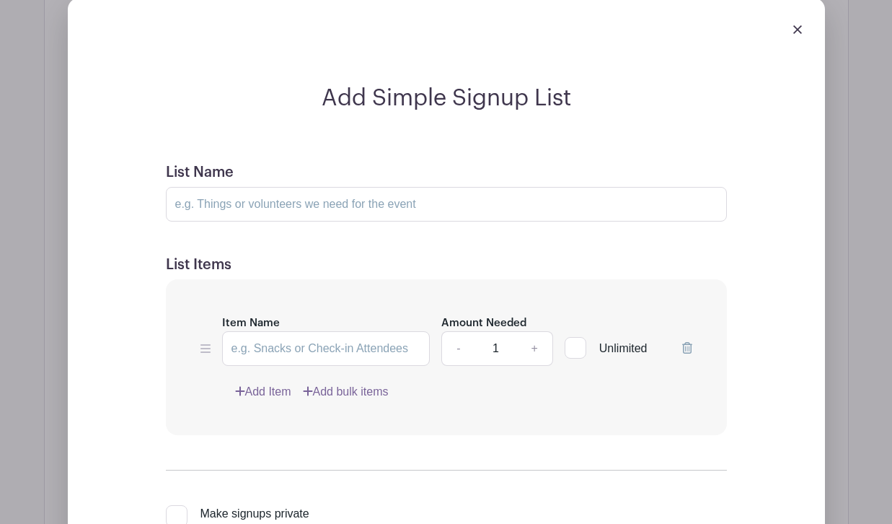
scroll to position [1297, 0]
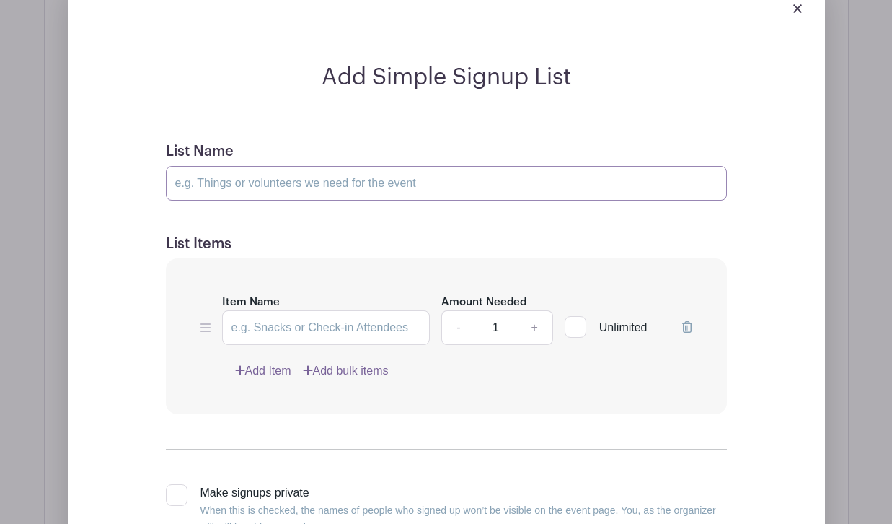
click at [412, 182] on input "List Name" at bounding box center [446, 183] width 561 height 35
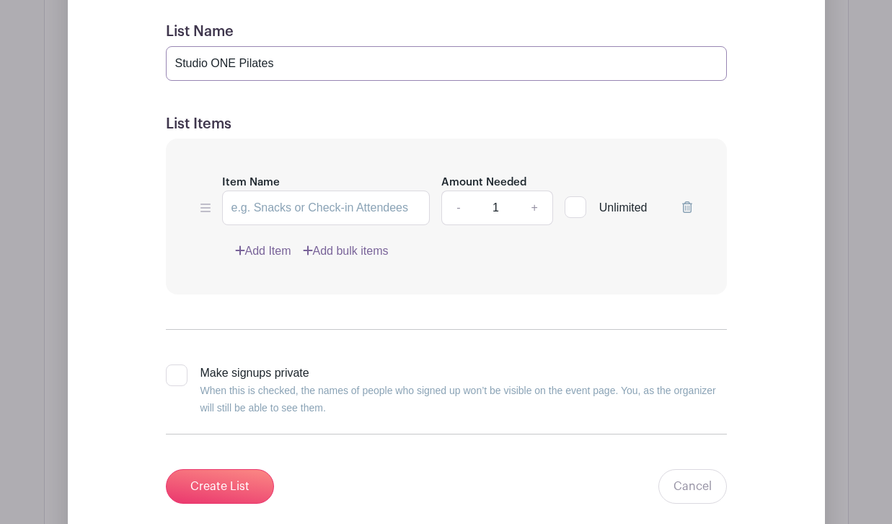
scroll to position [1415, 0]
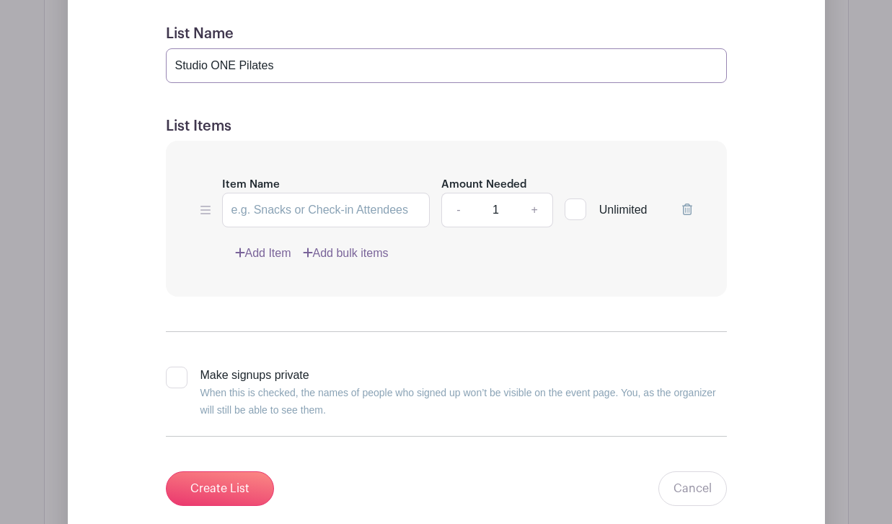
type input "Studio ONE Pilates"
click at [385, 210] on input "Item Name" at bounding box center [326, 210] width 208 height 35
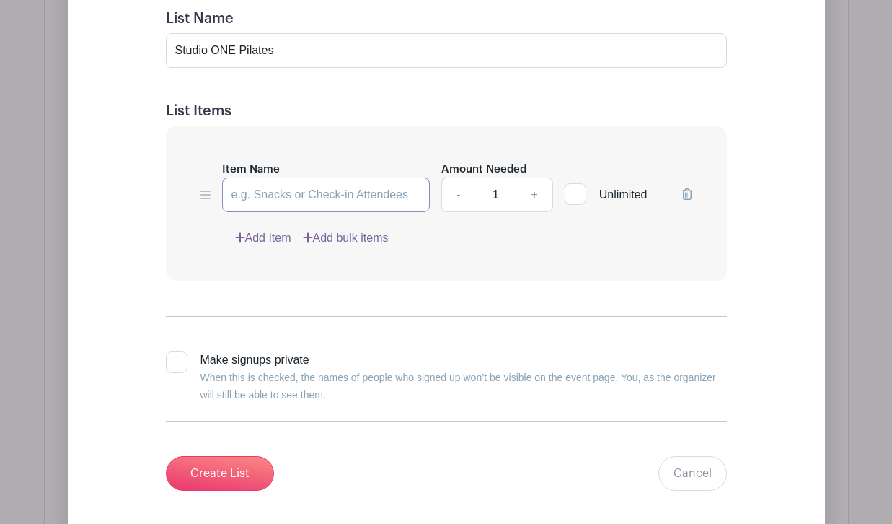
type input "T"
click at [367, 98] on form "List Name Studio ONE Pilates List Items Item Name Amount Needed - 1 + Unlimited…" at bounding box center [447, 251] width 596 height 516
click at [362, 192] on input "Item Name" at bounding box center [326, 194] width 208 height 35
type input "R"
click at [319, 156] on div "Item Name Amount Needed - 1 + Unlimited Add Item Add bulk items" at bounding box center [446, 203] width 561 height 156
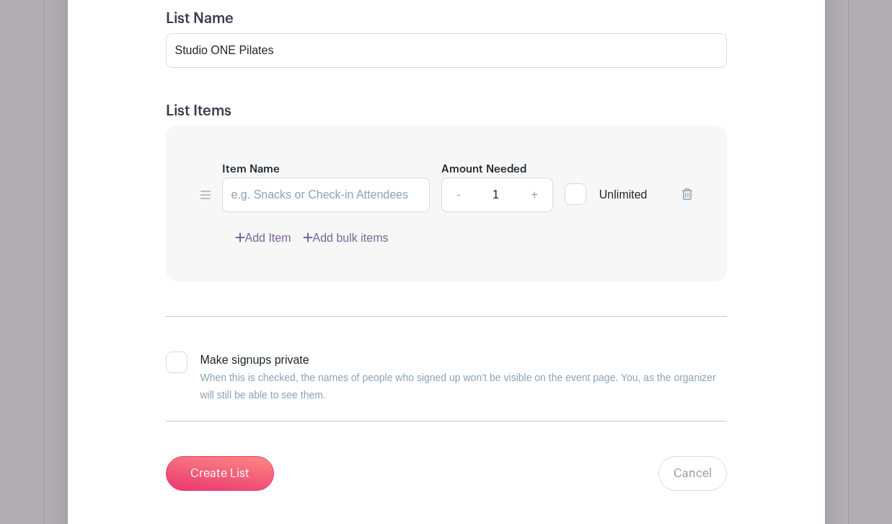
click at [540, 197] on link "+" at bounding box center [534, 194] width 36 height 35
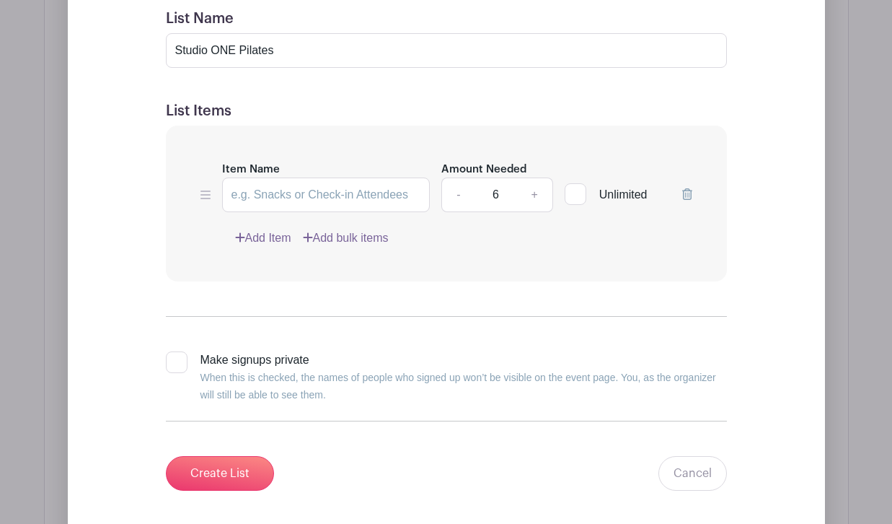
click at [540, 195] on link "+" at bounding box center [534, 194] width 36 height 35
click at [453, 196] on link "-" at bounding box center [457, 194] width 33 height 35
click at [531, 195] on link "+" at bounding box center [534, 194] width 36 height 35
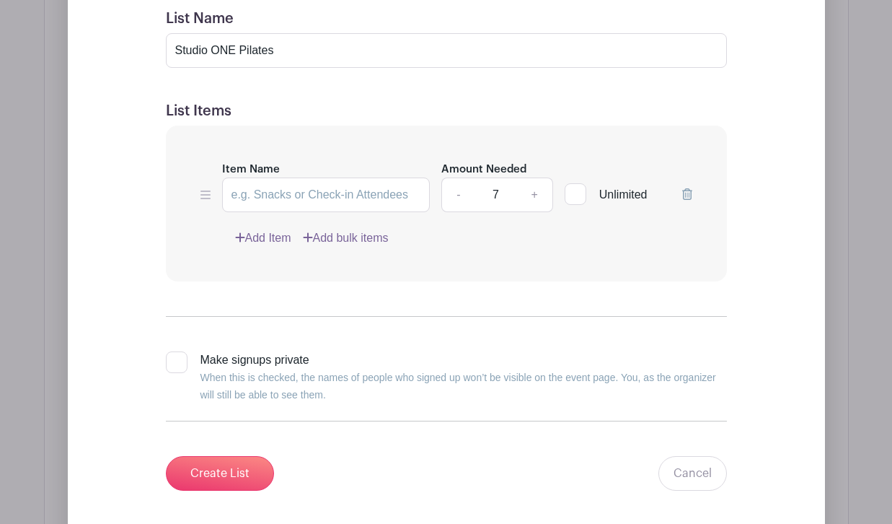
click at [531, 195] on link "+" at bounding box center [534, 194] width 36 height 35
type input "10"
click at [381, 201] on input "Item Name" at bounding box center [326, 194] width 208 height 35
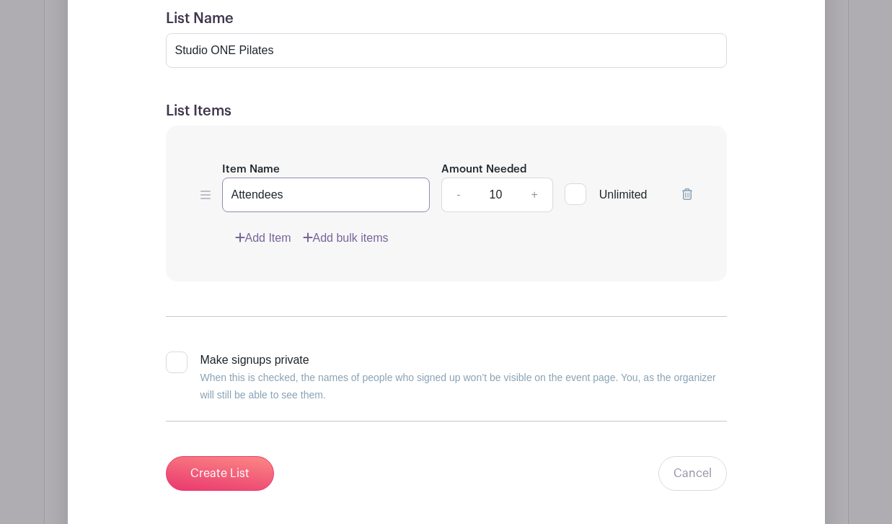
type input "Attendees"
click at [490, 143] on div "Item Name Attendees Amount Needed - 10 + Unlimited Add Item Add bulk items" at bounding box center [446, 203] width 561 height 156
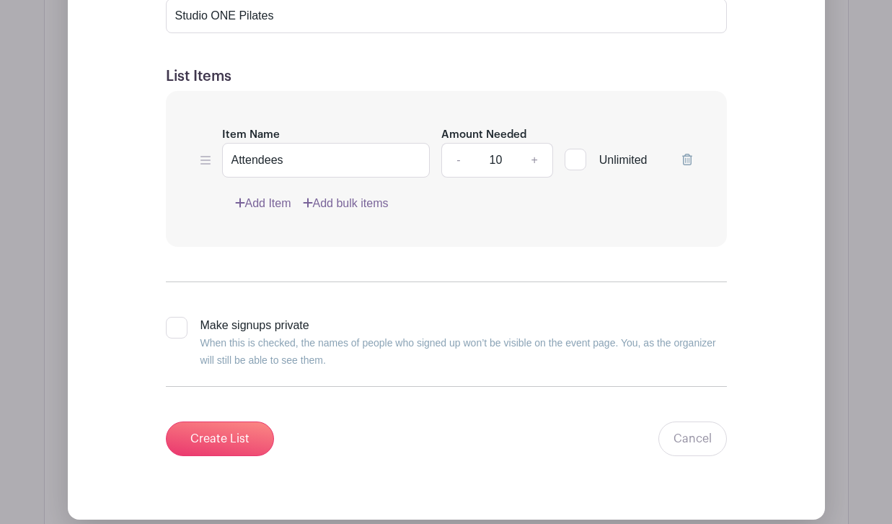
scroll to position [1462, 0]
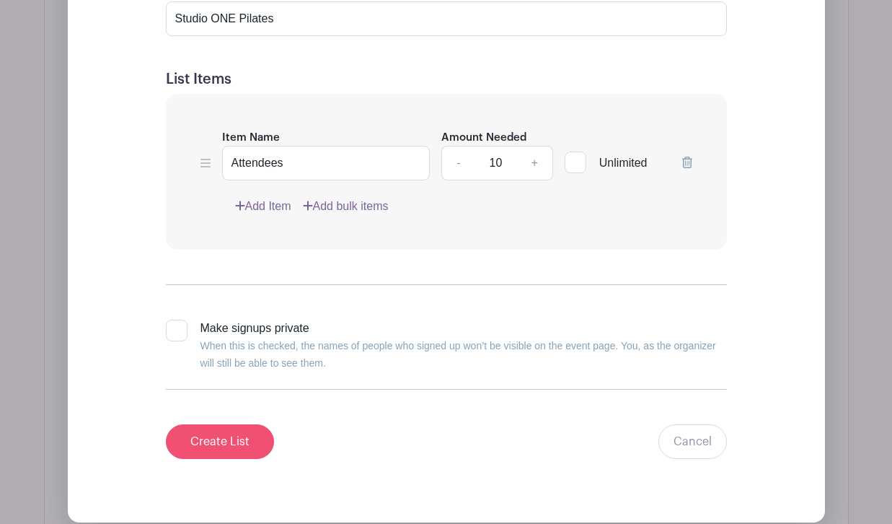
click at [237, 446] on input "Create List" at bounding box center [220, 441] width 108 height 35
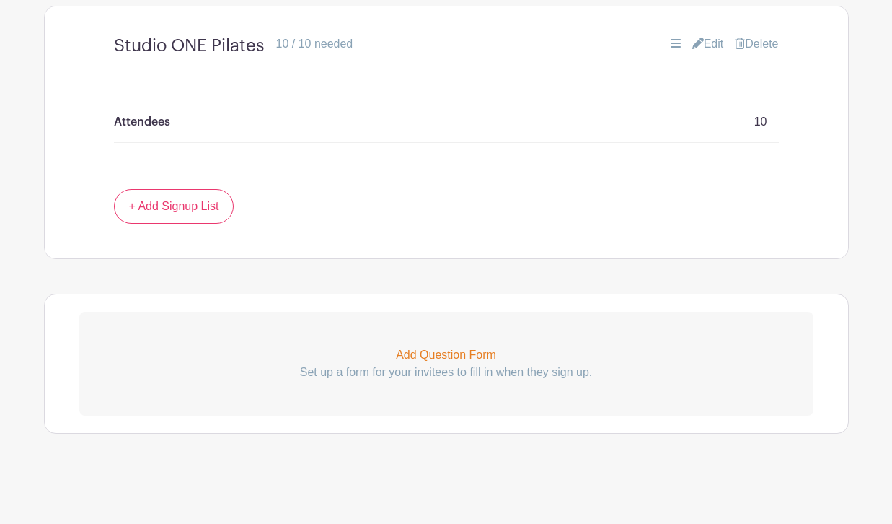
scroll to position [1021, 0]
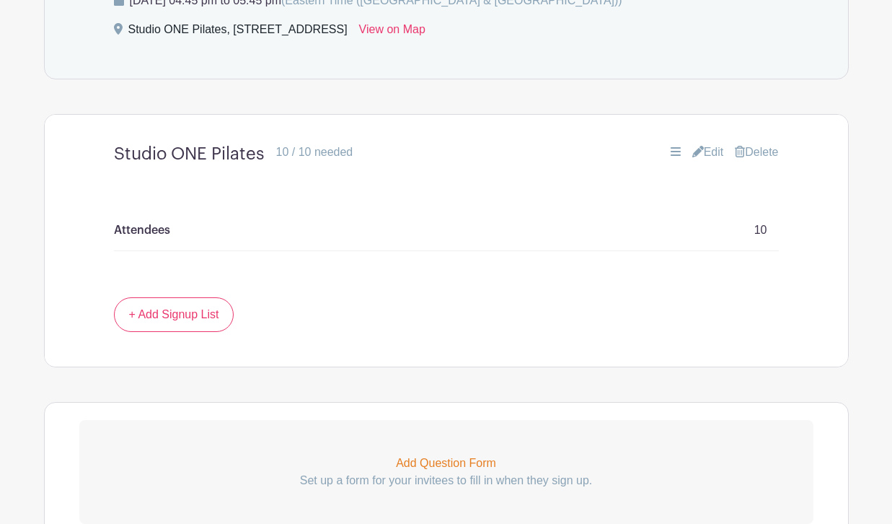
click at [390, 239] on div "Attendees 10" at bounding box center [446, 230] width 665 height 41
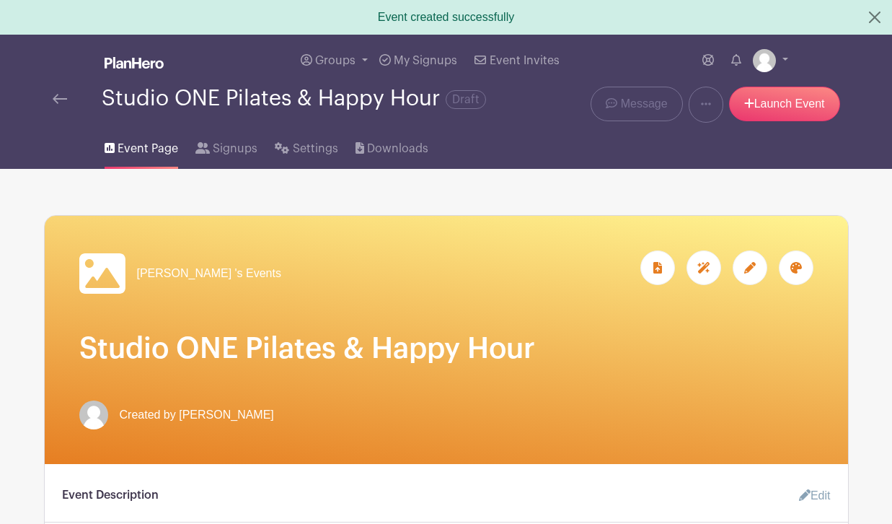
scroll to position [0, 0]
click at [795, 118] on link "Launch Event" at bounding box center [784, 104] width 111 height 35
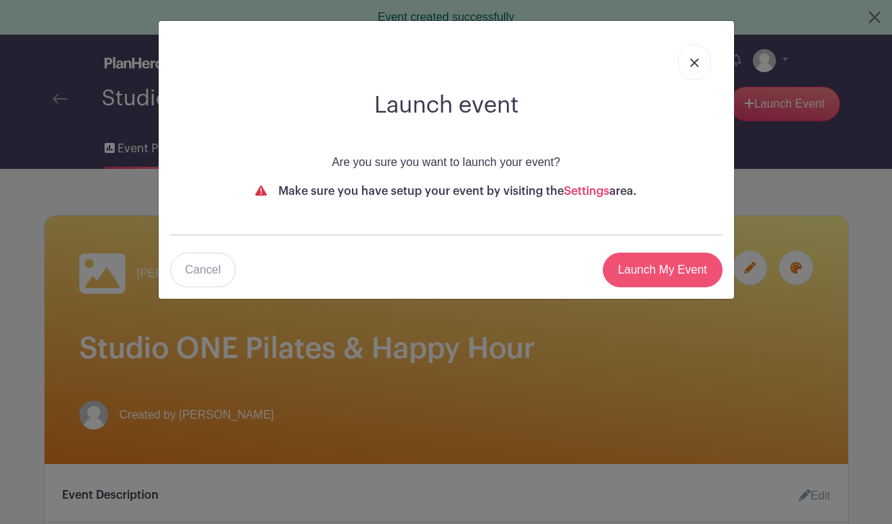
click at [628, 279] on input "Launch My Event" at bounding box center [663, 269] width 120 height 35
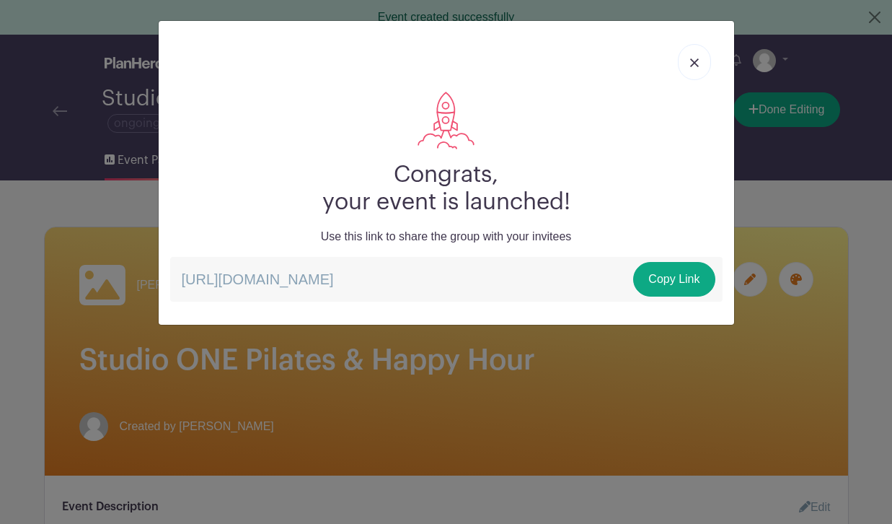
click at [697, 73] on link at bounding box center [694, 62] width 33 height 36
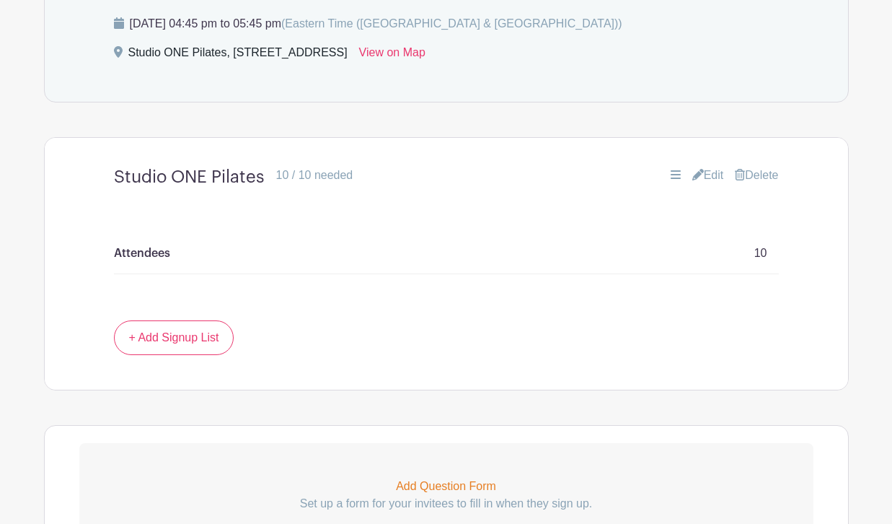
scroll to position [1010, 0]
click at [480, 265] on div "Attendees 10" at bounding box center [446, 253] width 665 height 41
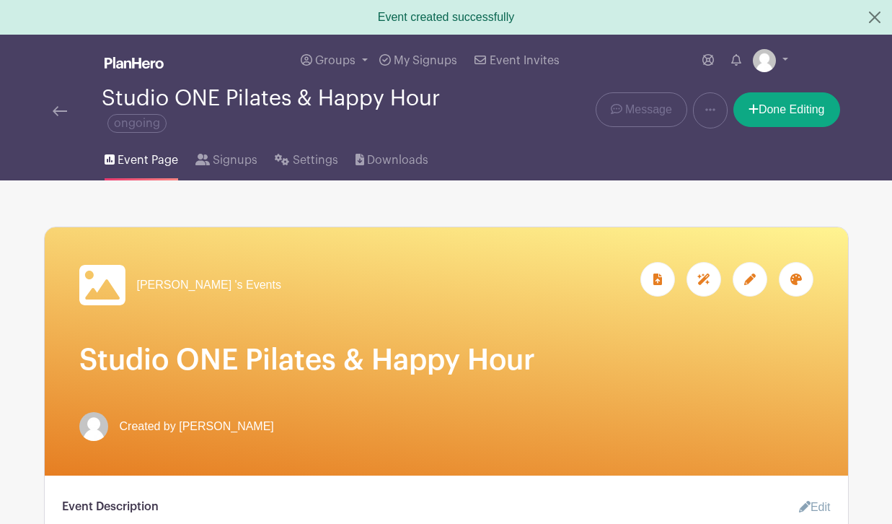
scroll to position [0, 0]
click at [254, 159] on span "Signups" at bounding box center [235, 159] width 45 height 17
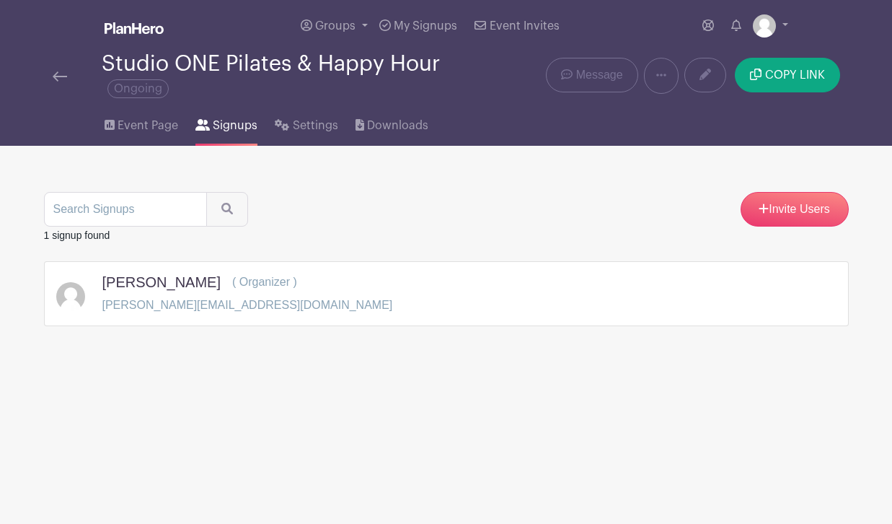
click at [184, 122] on li "Event Page" at bounding box center [150, 123] width 91 height 46
click at [162, 133] on span "Event Page" at bounding box center [148, 125] width 61 height 17
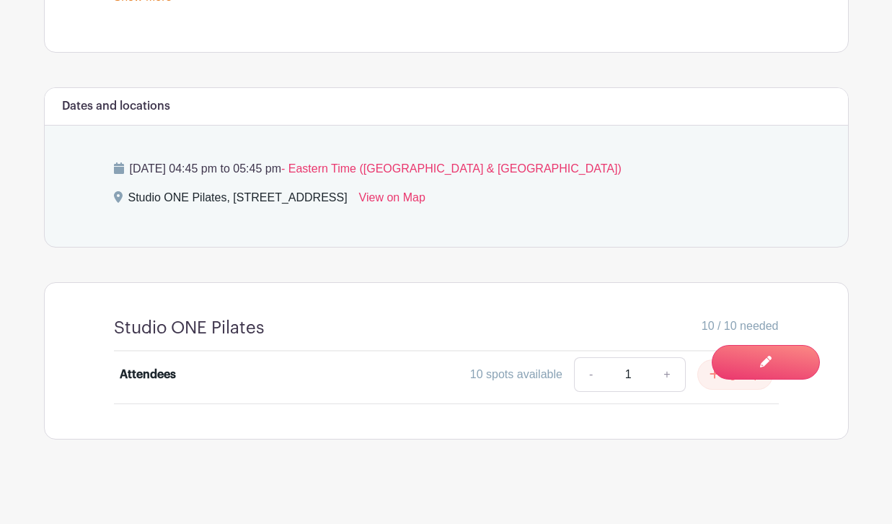
scroll to position [743, 0]
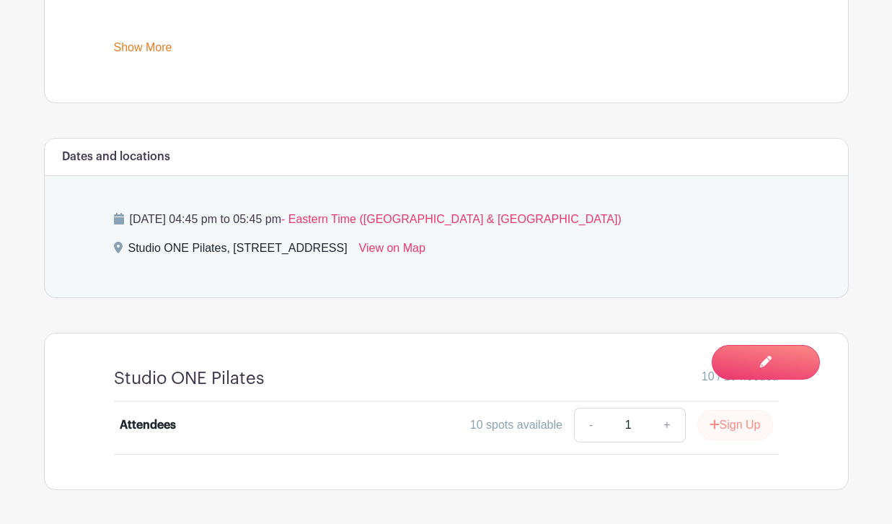
click at [722, 431] on button "Sign Up" at bounding box center [735, 425] width 76 height 30
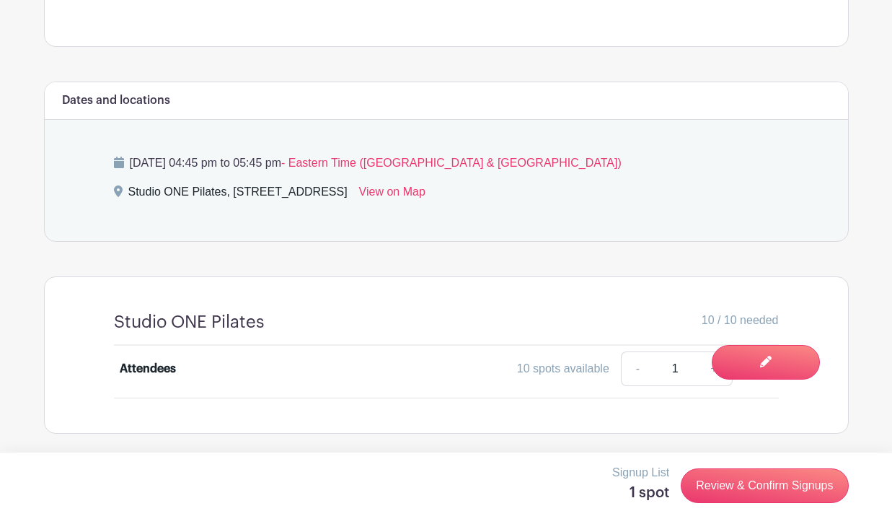
scroll to position [799, 0]
click at [720, 487] on link "Review & Confirm Signups" at bounding box center [764, 485] width 167 height 35
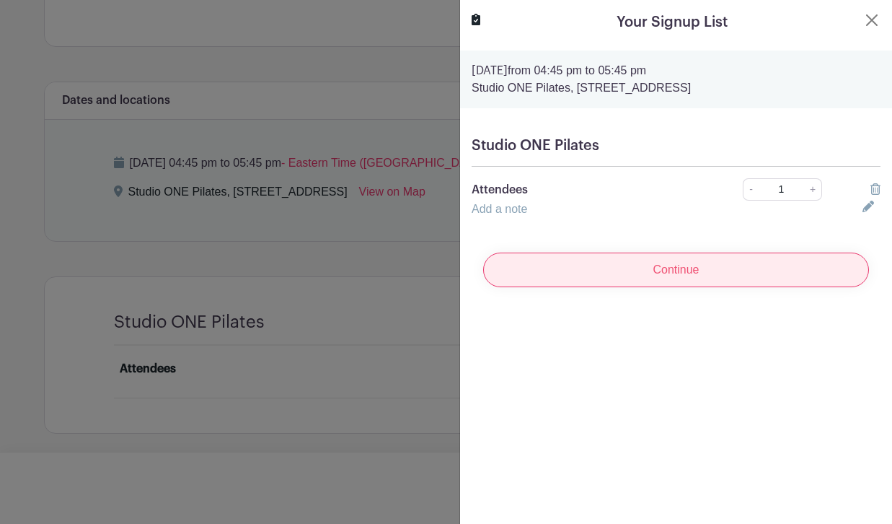
click at [631, 286] on input "Continue" at bounding box center [676, 269] width 386 height 35
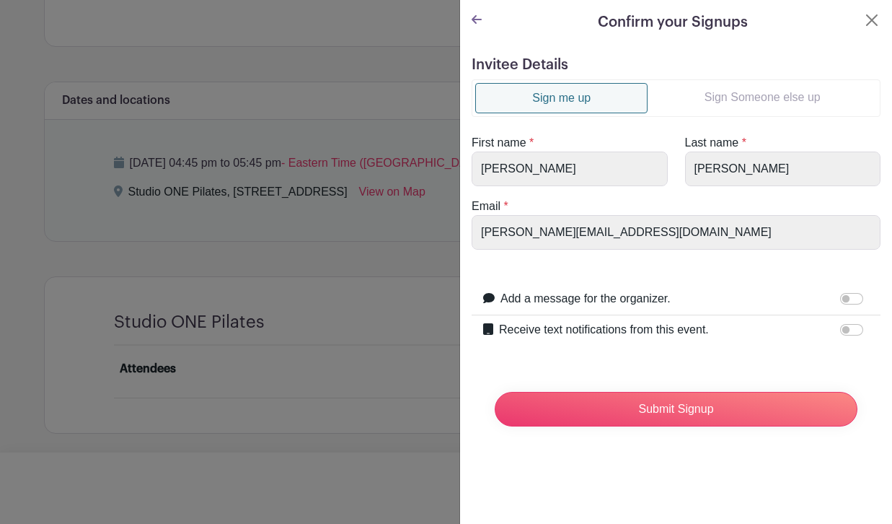
click at [741, 106] on link "Sign Someone else up" at bounding box center [762, 97] width 229 height 29
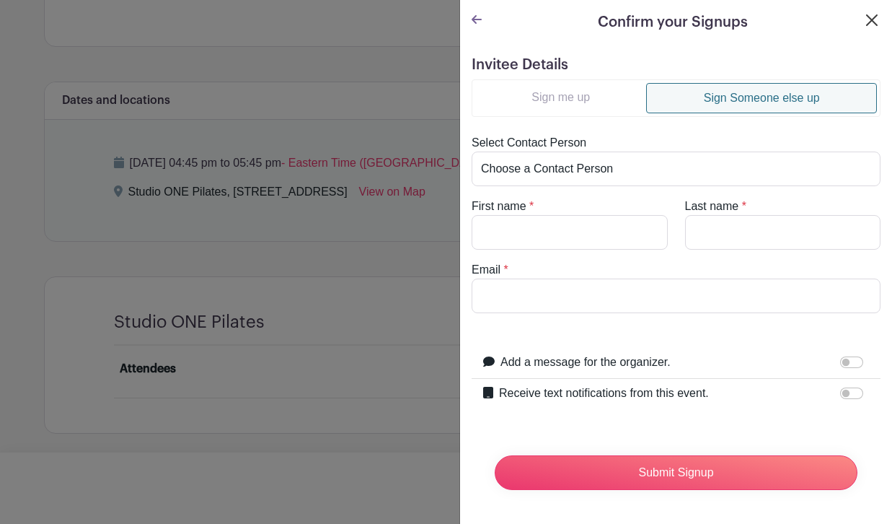
click at [873, 27] on button "Close" at bounding box center [871, 20] width 17 height 17
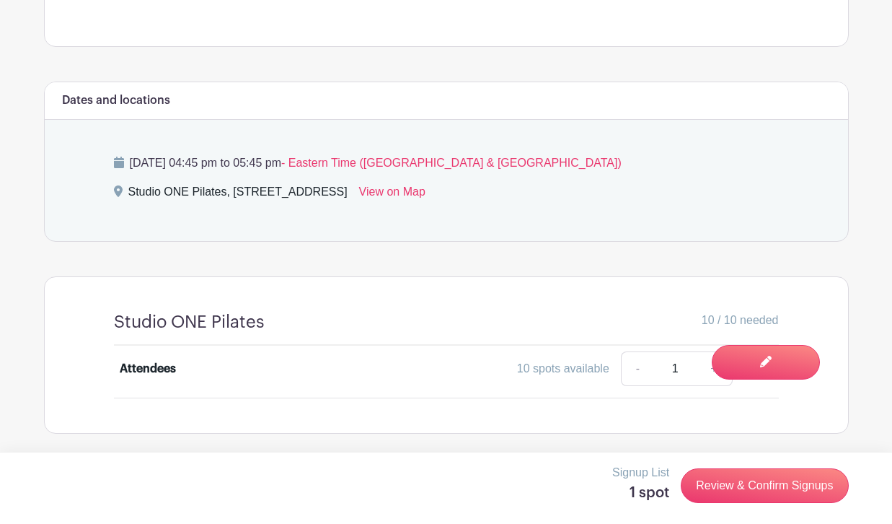
click at [678, 290] on div "Studio ONE Pilates 10 / 10 needed Attendees 10 spots available - 1 +" at bounding box center [446, 355] width 734 height 156
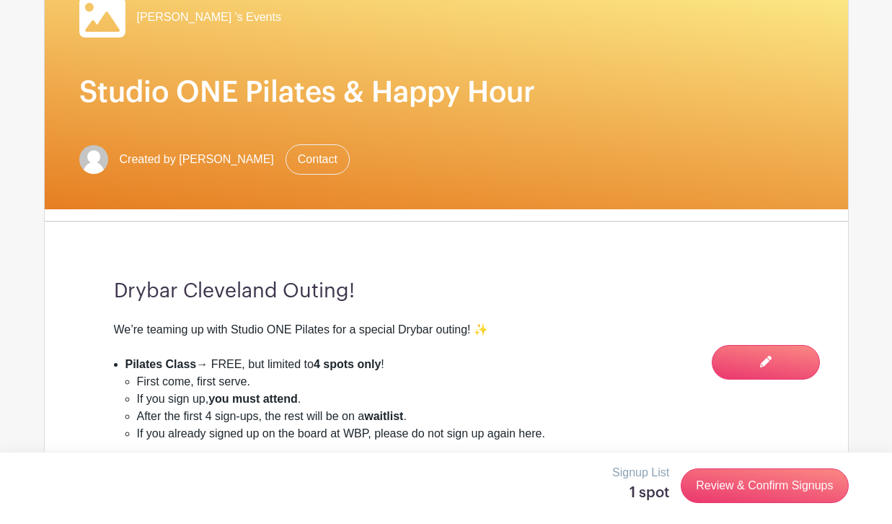
scroll to position [49, 0]
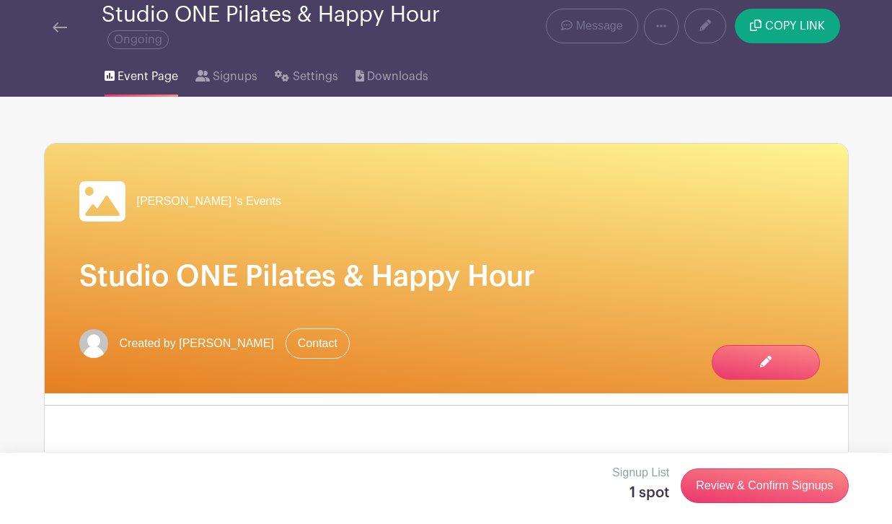
click at [163, 84] on span "Event Page" at bounding box center [148, 76] width 61 height 17
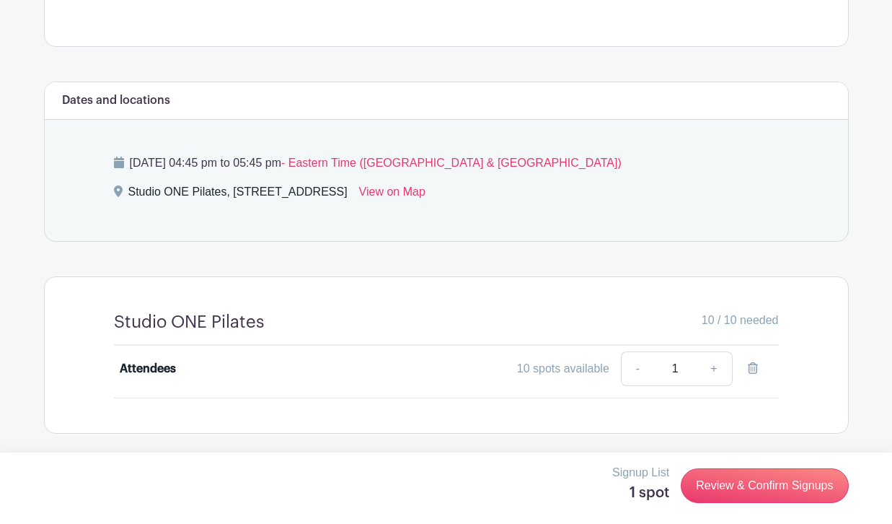
scroll to position [799, 0]
click at [632, 371] on link "-" at bounding box center [637, 368] width 33 height 35
click at [637, 368] on link "-" at bounding box center [637, 368] width 33 height 35
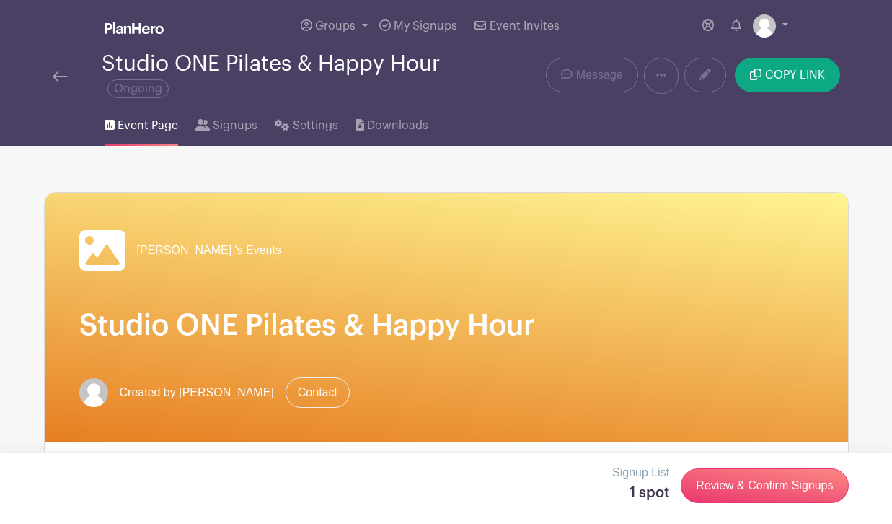
scroll to position [0, 0]
click at [66, 78] on img at bounding box center [60, 76] width 14 height 10
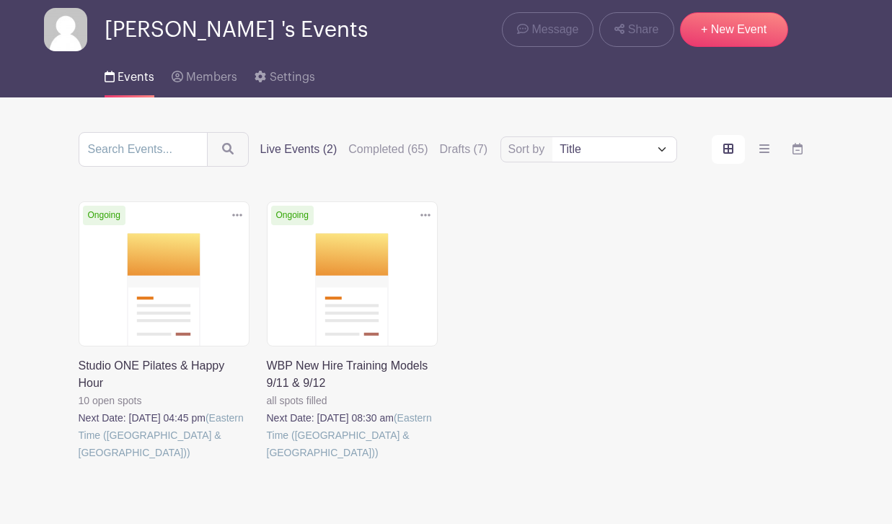
scroll to position [54, 0]
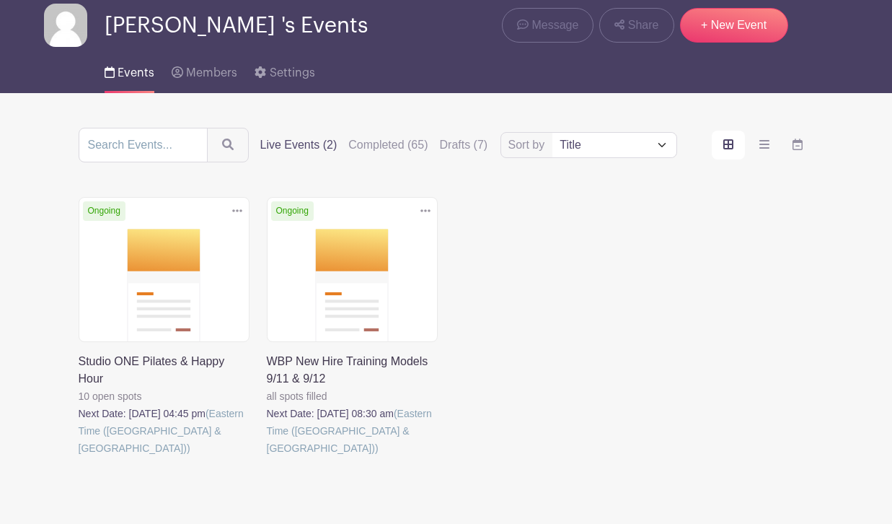
click at [79, 456] on link at bounding box center [79, 456] width 0 height 0
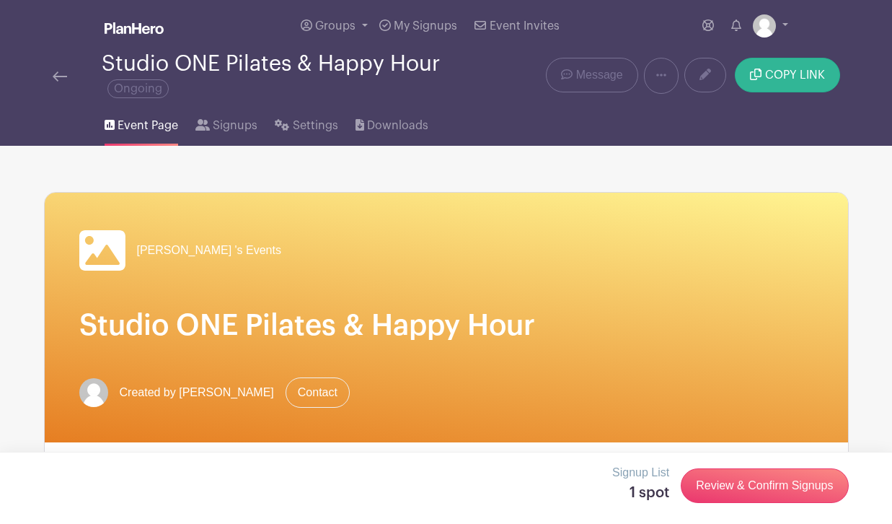
click at [794, 75] on span "COPY LINK" at bounding box center [795, 75] width 60 height 12
click at [399, 35] on link "My Signups" at bounding box center [418, 26] width 89 height 52
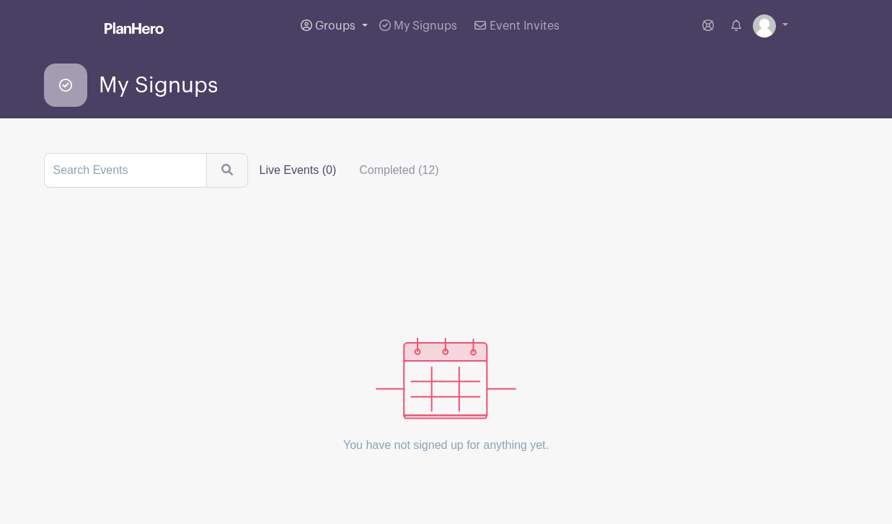
click at [360, 23] on link "Groups" at bounding box center [334, 26] width 79 height 52
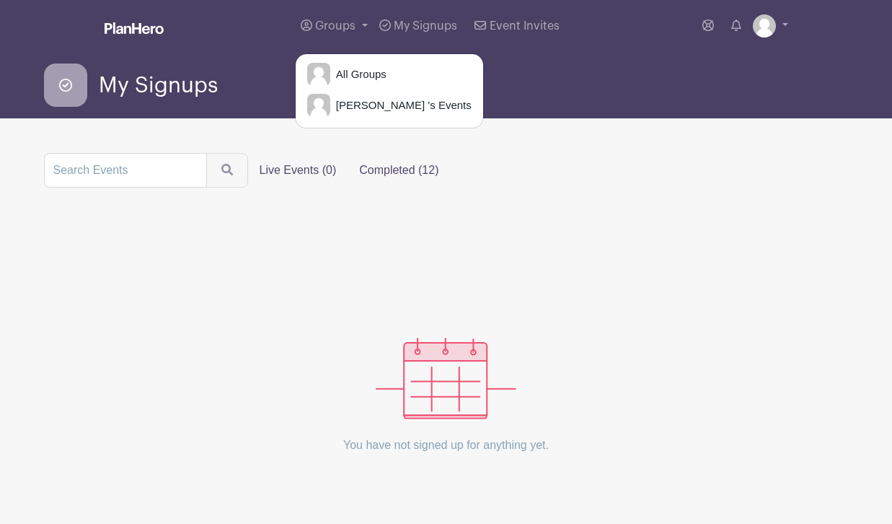
click at [366, 178] on label "Completed (12)" at bounding box center [399, 170] width 102 height 29
click at [0, 0] on input "Completed (12)" at bounding box center [0, 0] width 0 height 0
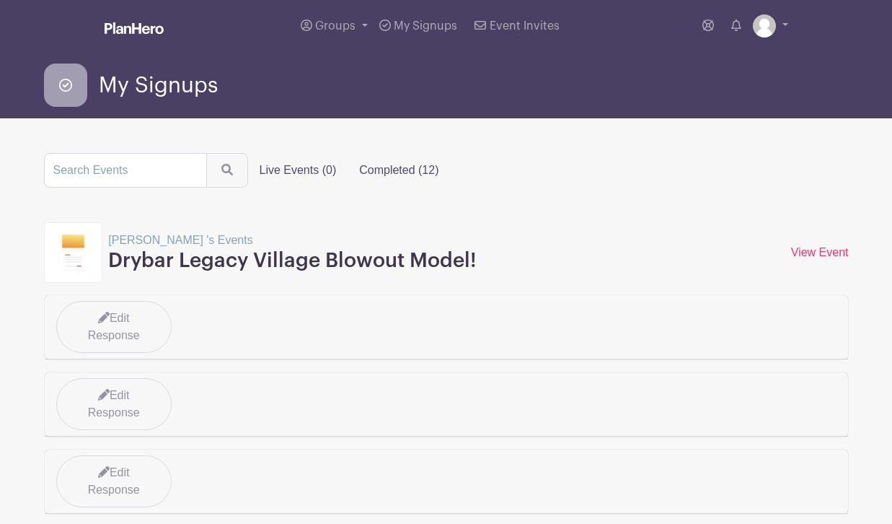
click at [276, 174] on label "Live Events (0)" at bounding box center [298, 170] width 100 height 29
click at [0, 0] on input "Live Events (0)" at bounding box center [0, 0] width 0 height 0
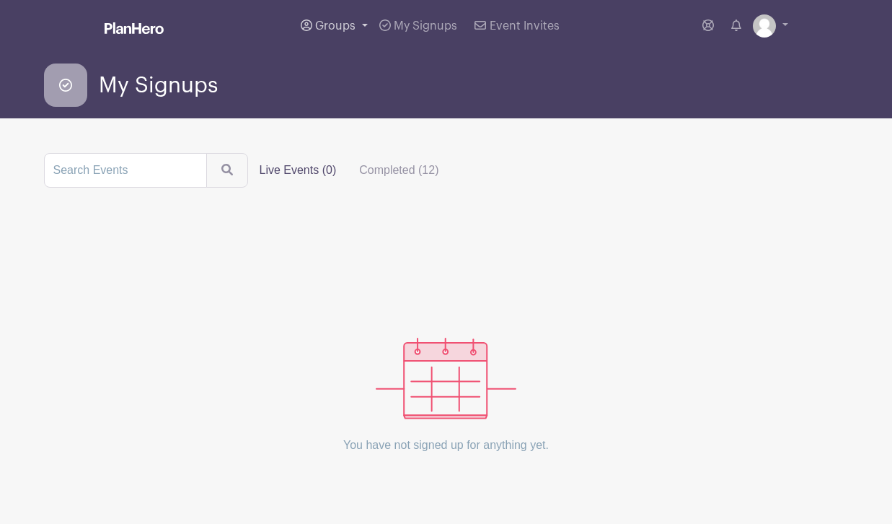
click at [332, 25] on span "Groups" at bounding box center [335, 26] width 40 height 12
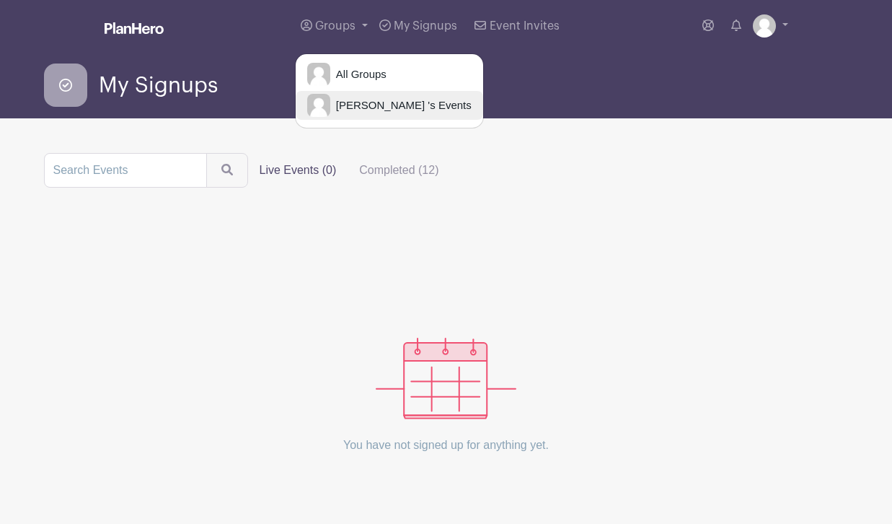
click at [370, 105] on span "[PERSON_NAME] 's Events" at bounding box center [400, 105] width 141 height 17
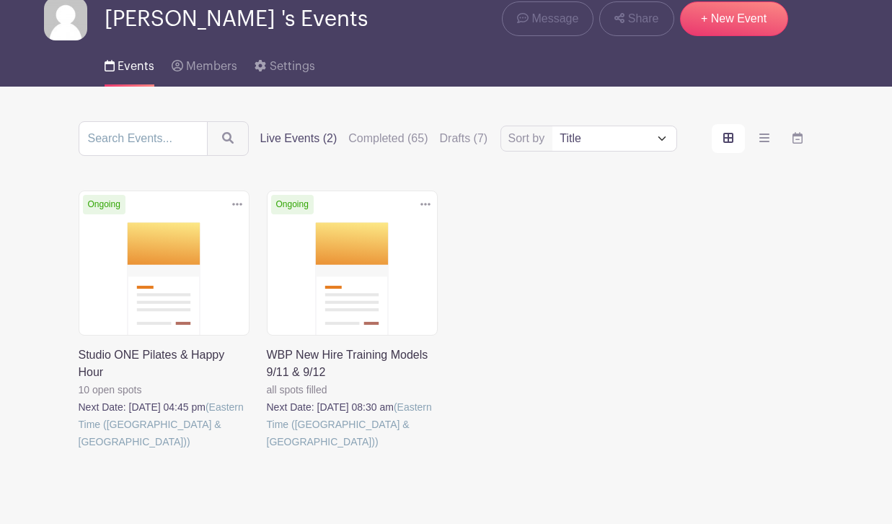
scroll to position [69, 0]
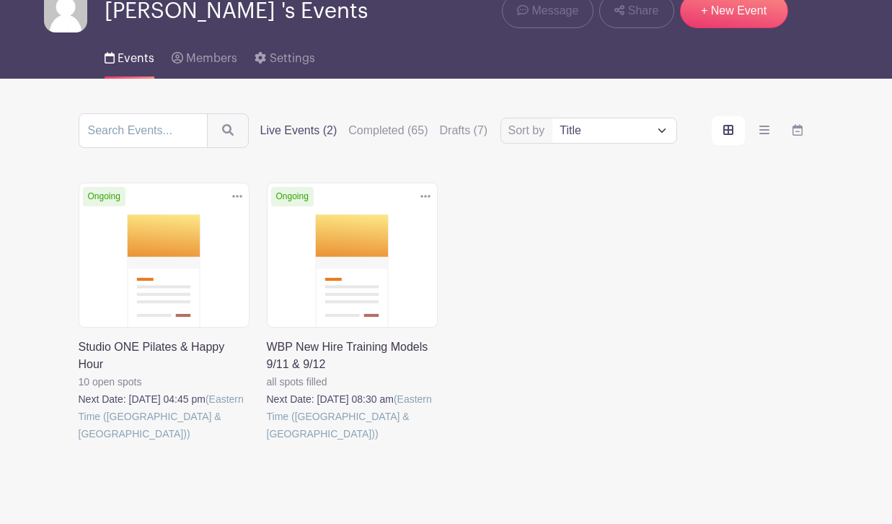
click at [79, 442] on link at bounding box center [79, 442] width 0 height 0
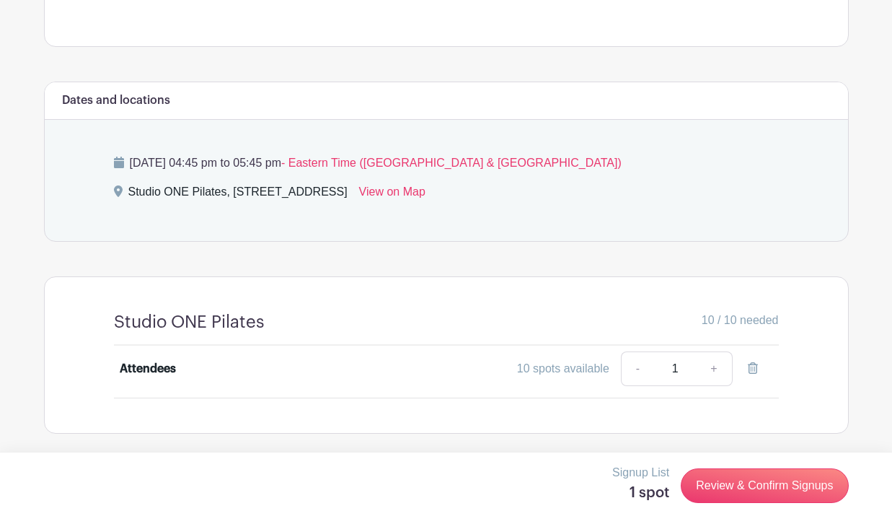
scroll to position [840, 0]
click at [756, 362] on icon at bounding box center [753, 368] width 10 height 12
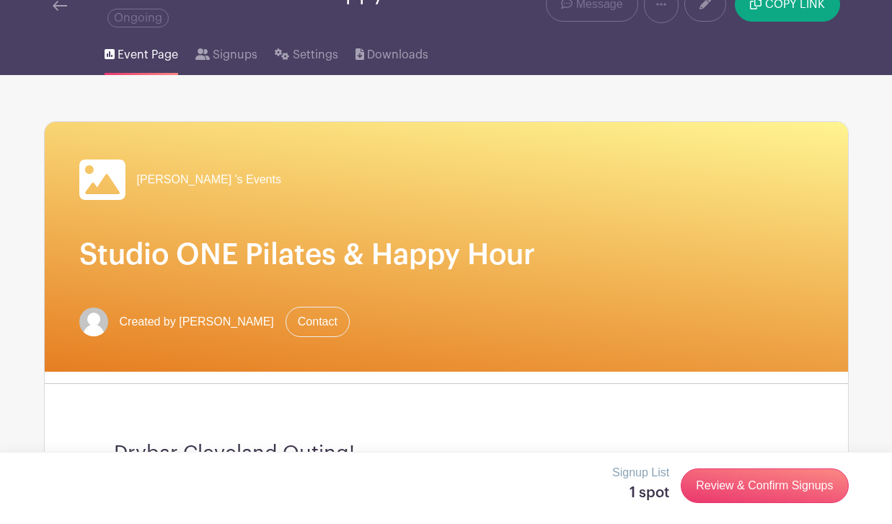
scroll to position [76, 0]
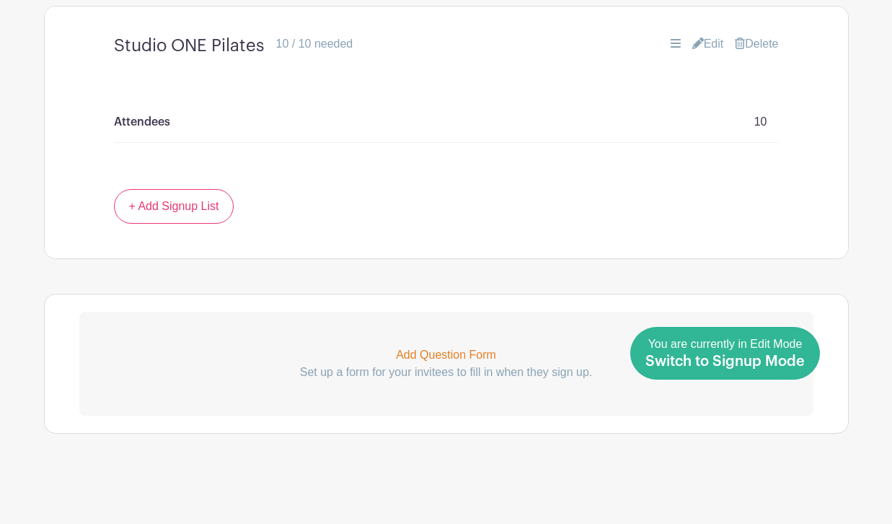
scroll to position [1107, 0]
click at [796, 365] on span "Switch to Signup Mode" at bounding box center [724, 361] width 159 height 14
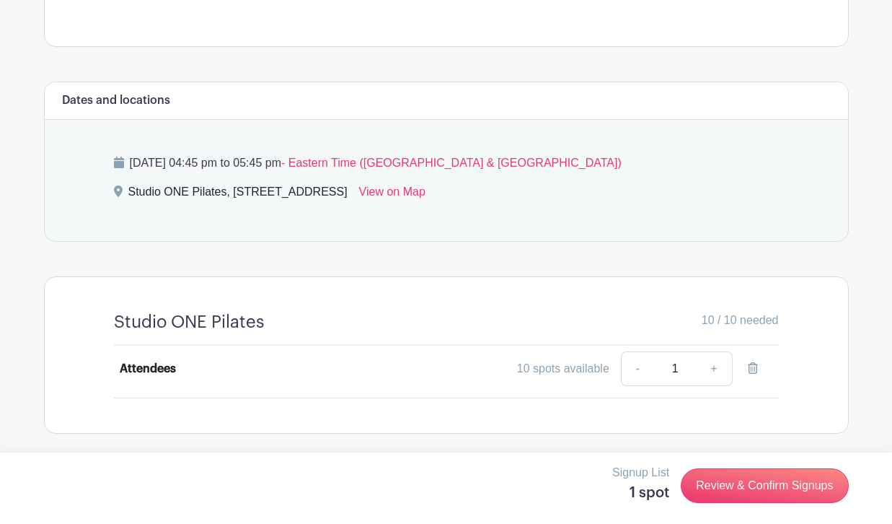
scroll to position [840, 0]
click at [727, 459] on div "Signup List 1 spot Review & Confirm Signups" at bounding box center [446, 487] width 892 height 72
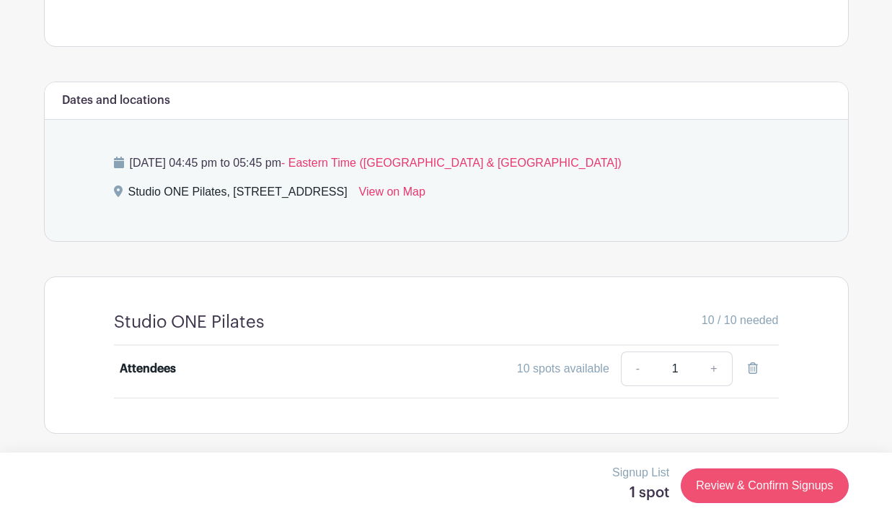
click at [779, 487] on link "Review & Confirm Signups" at bounding box center [764, 485] width 167 height 35
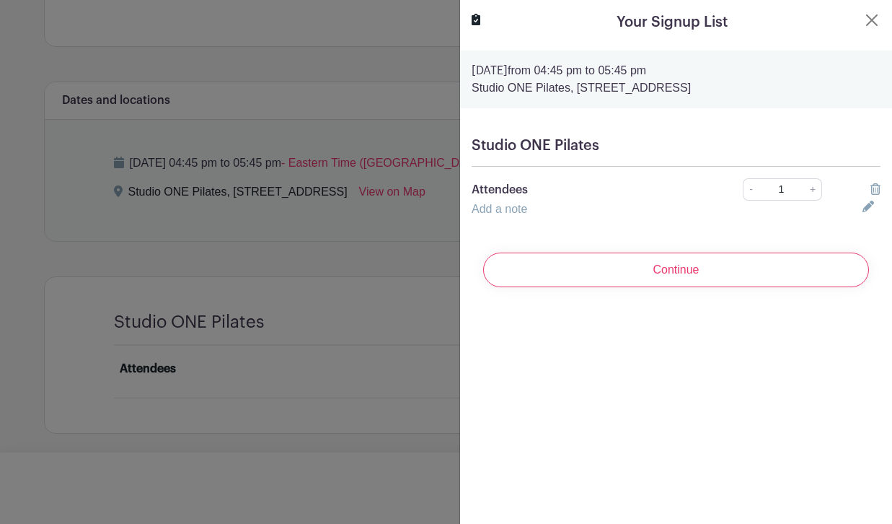
click at [875, 195] on icon at bounding box center [875, 189] width 10 height 12
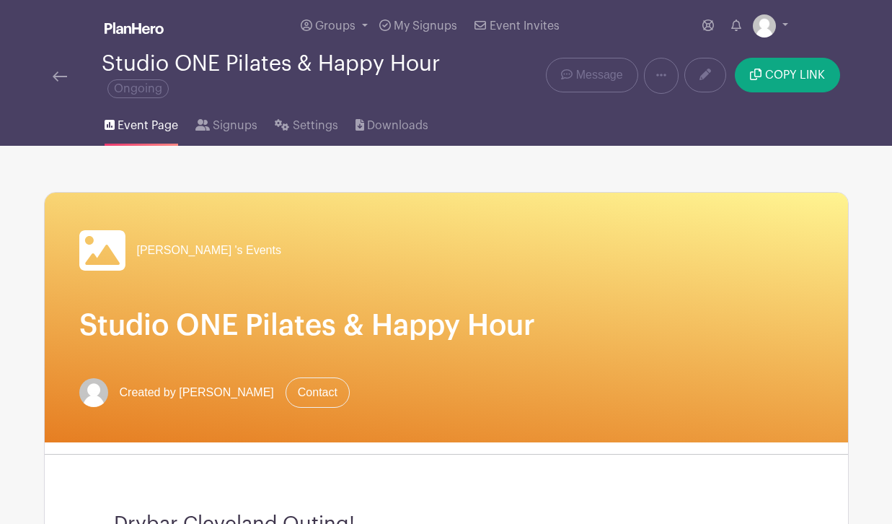
scroll to position [0, 0]
click at [226, 123] on span "Signups" at bounding box center [235, 125] width 45 height 17
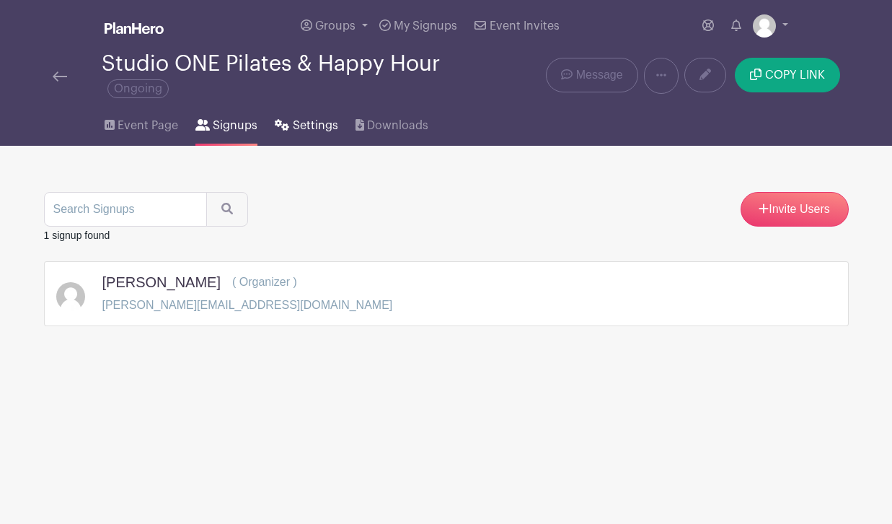
click at [301, 136] on link "Settings" at bounding box center [306, 123] width 63 height 46
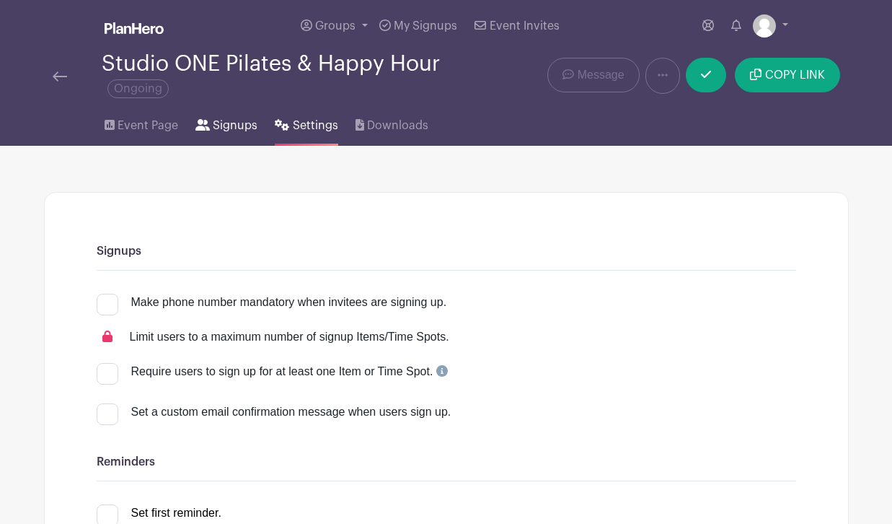
click at [238, 129] on span "Signups" at bounding box center [235, 125] width 45 height 17
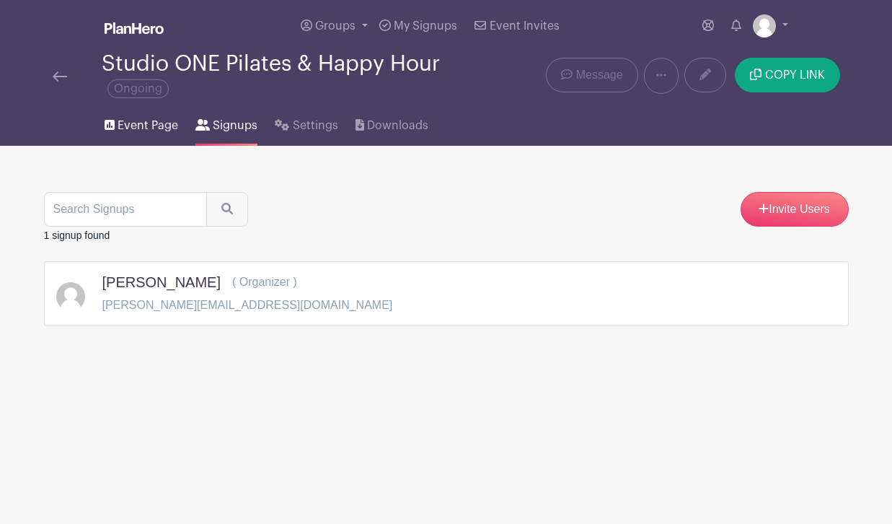
click at [160, 115] on link "Event Page" at bounding box center [142, 123] width 74 height 46
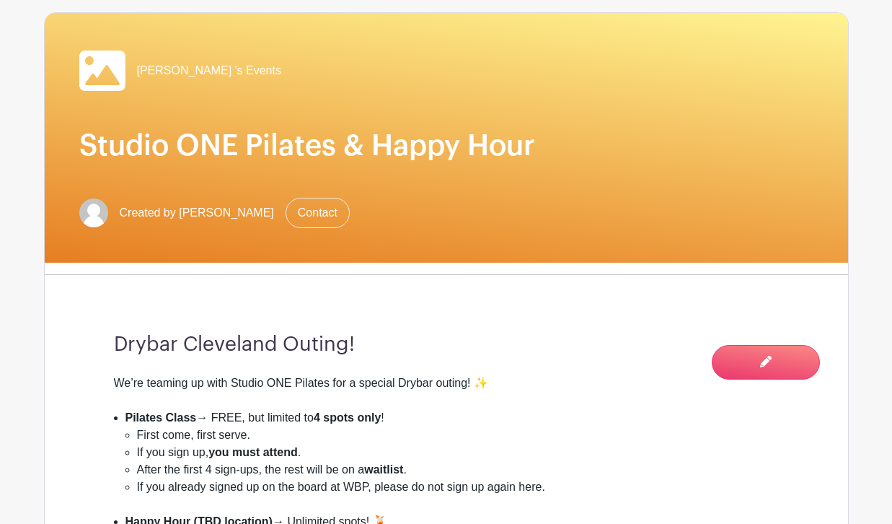
scroll to position [369, 0]
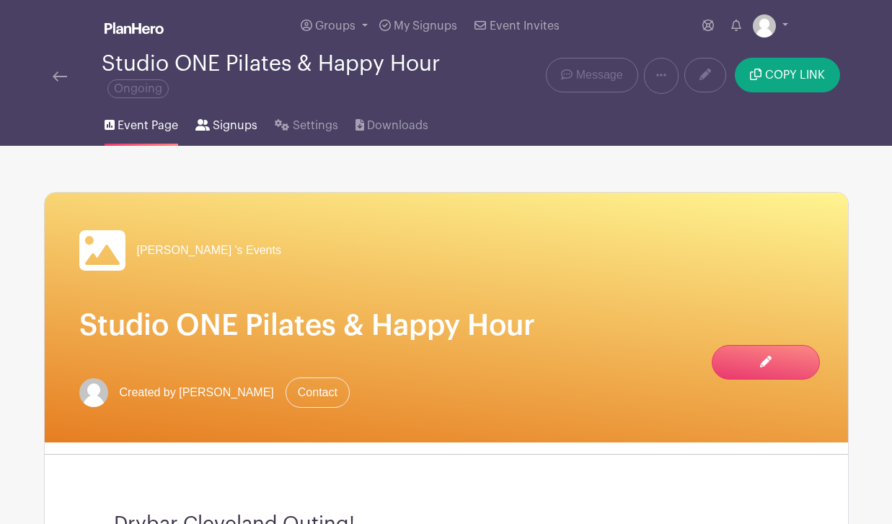
click at [238, 144] on link "Signups" at bounding box center [226, 123] width 62 height 46
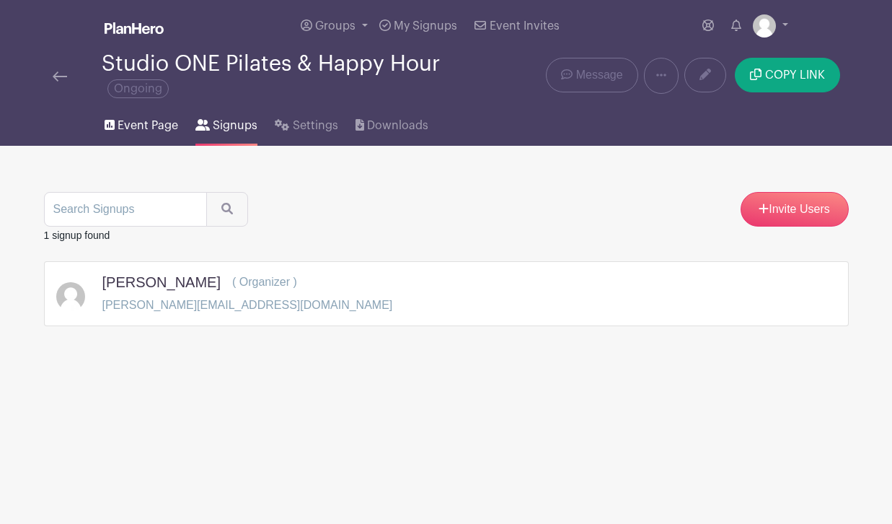
click at [175, 120] on span "Event Page" at bounding box center [148, 125] width 61 height 17
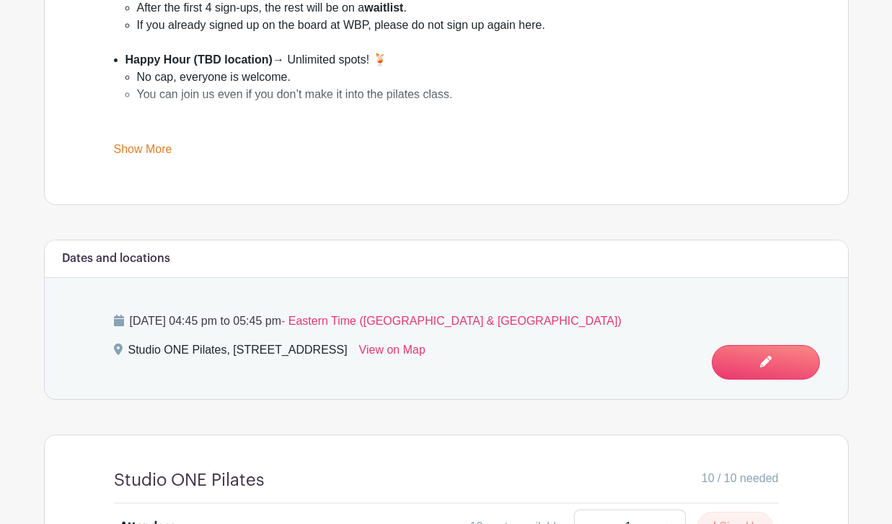
scroll to position [606, 0]
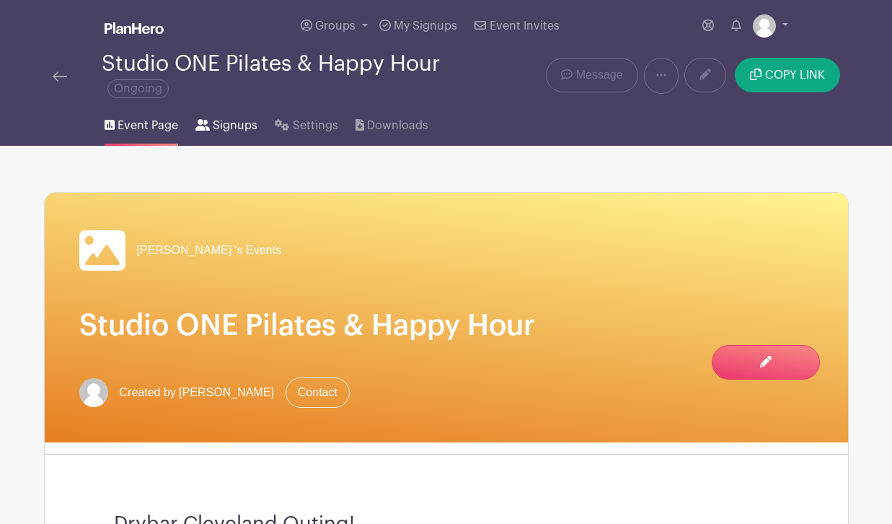
click at [217, 136] on link "Signups" at bounding box center [226, 123] width 62 height 46
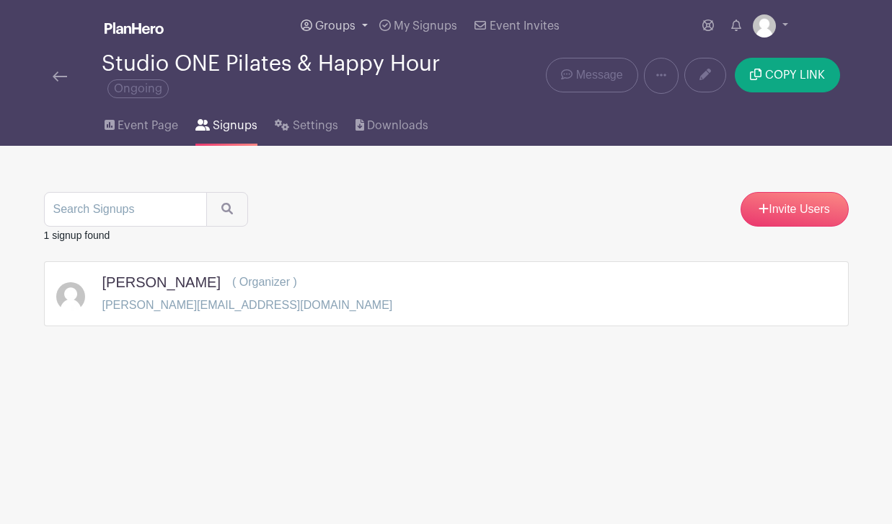
click at [301, 2] on link "Groups" at bounding box center [334, 26] width 79 height 52
